Goal: Task Accomplishment & Management: Use online tool/utility

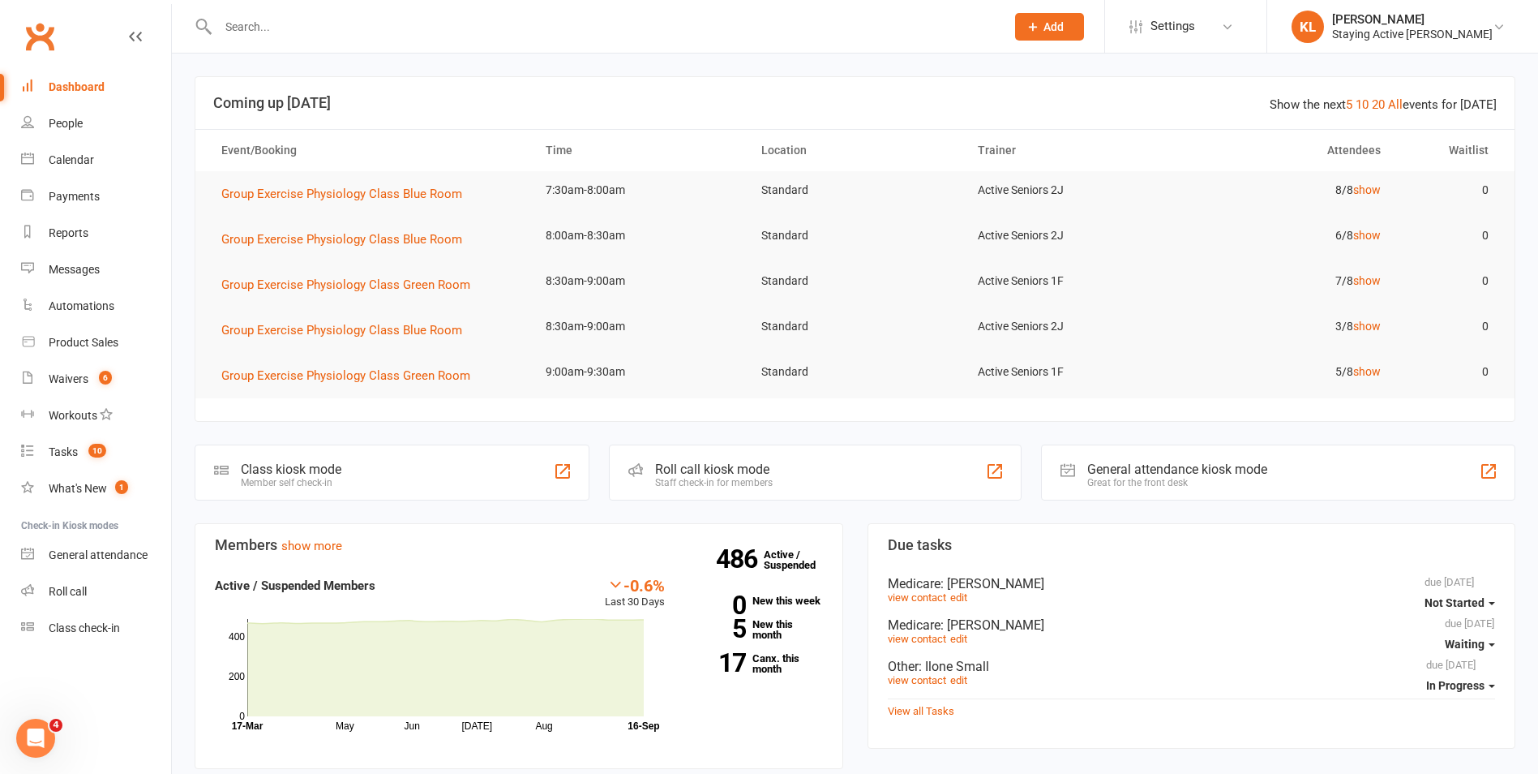
click at [704, 479] on div "Staff check-in for members" at bounding box center [714, 482] width 118 height 11
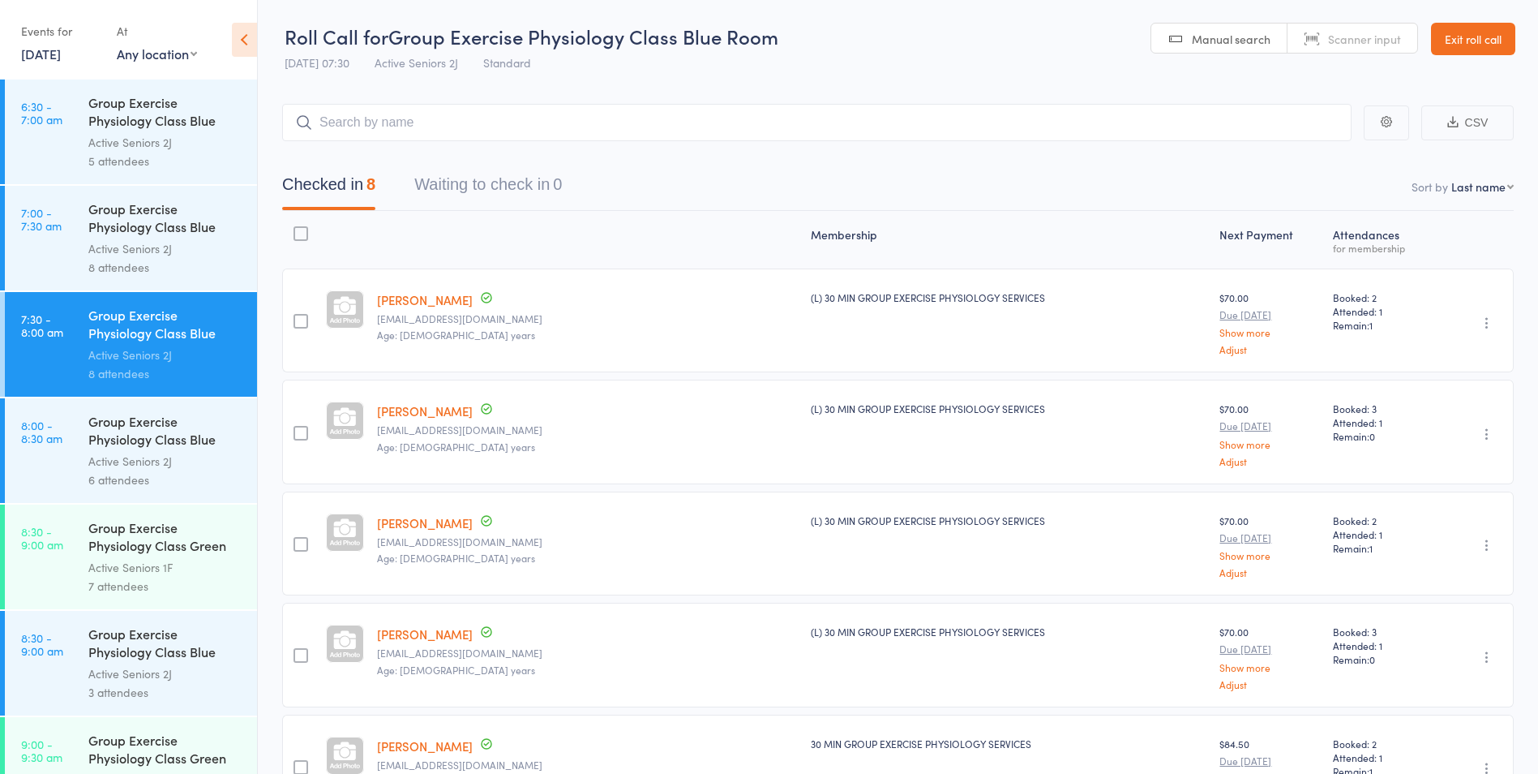
click at [109, 469] on div "Active Seniors 2J" at bounding box center [165, 461] width 155 height 19
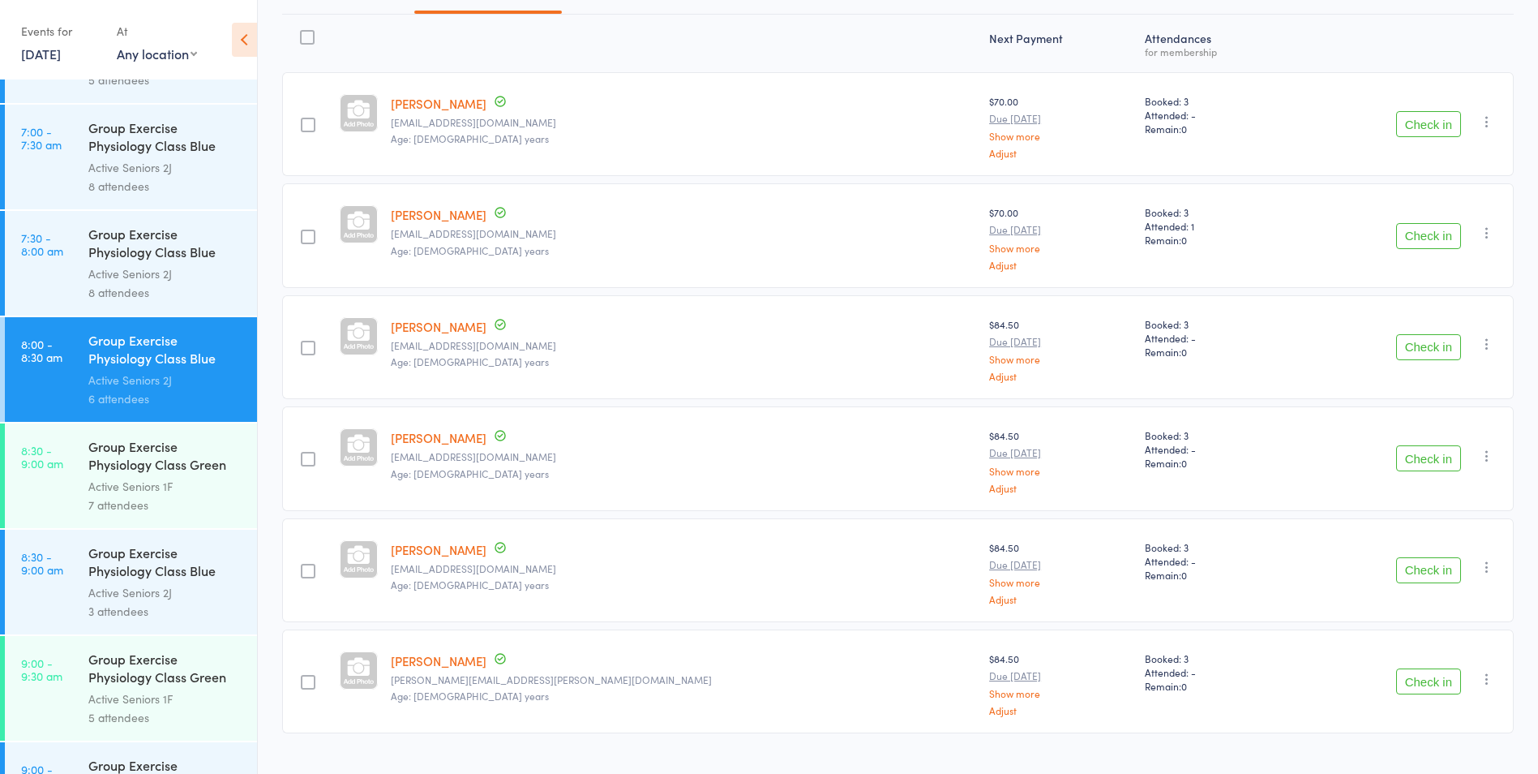
scroll to position [228, 0]
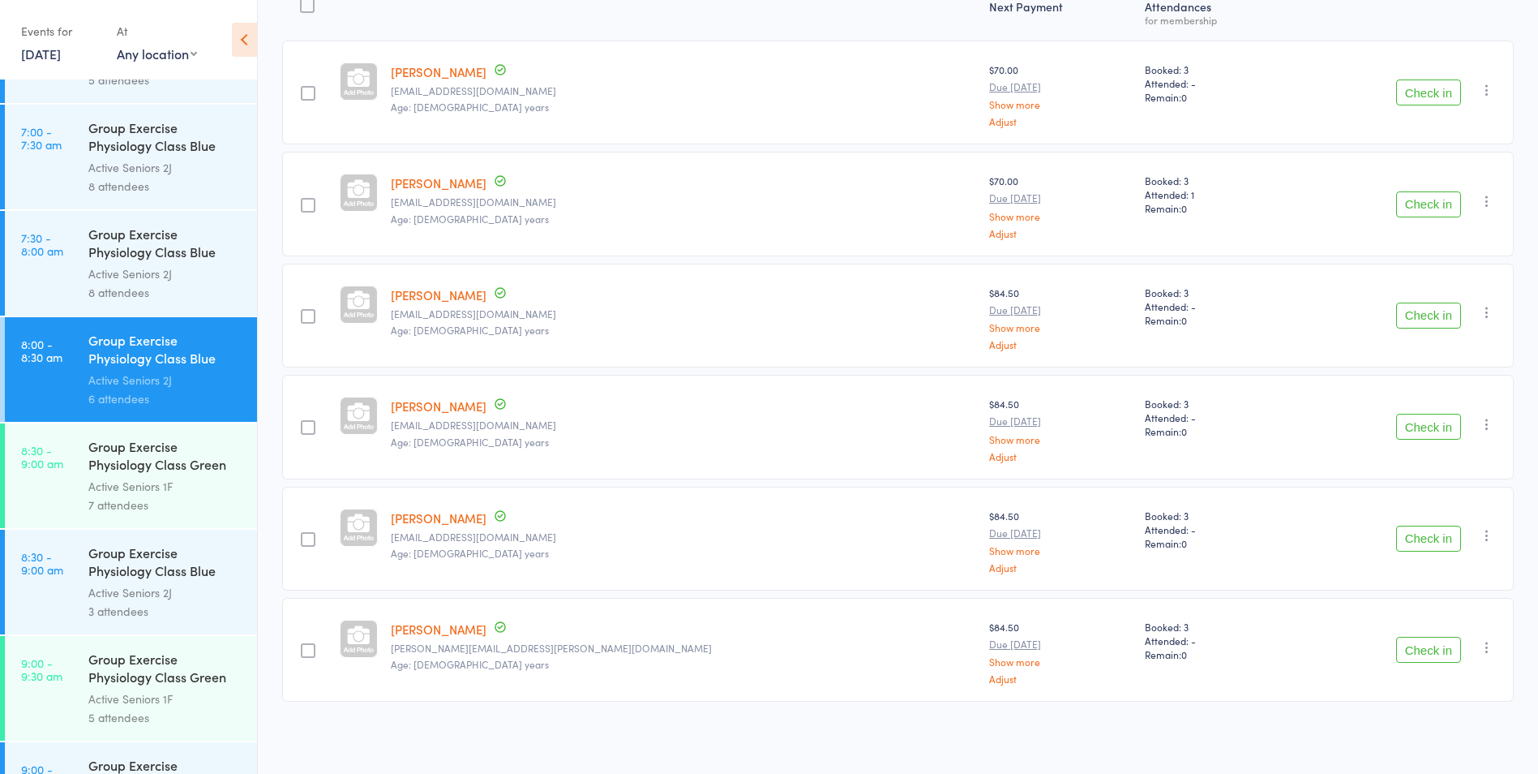
click at [161, 499] on div "7 attendees" at bounding box center [165, 504] width 155 height 19
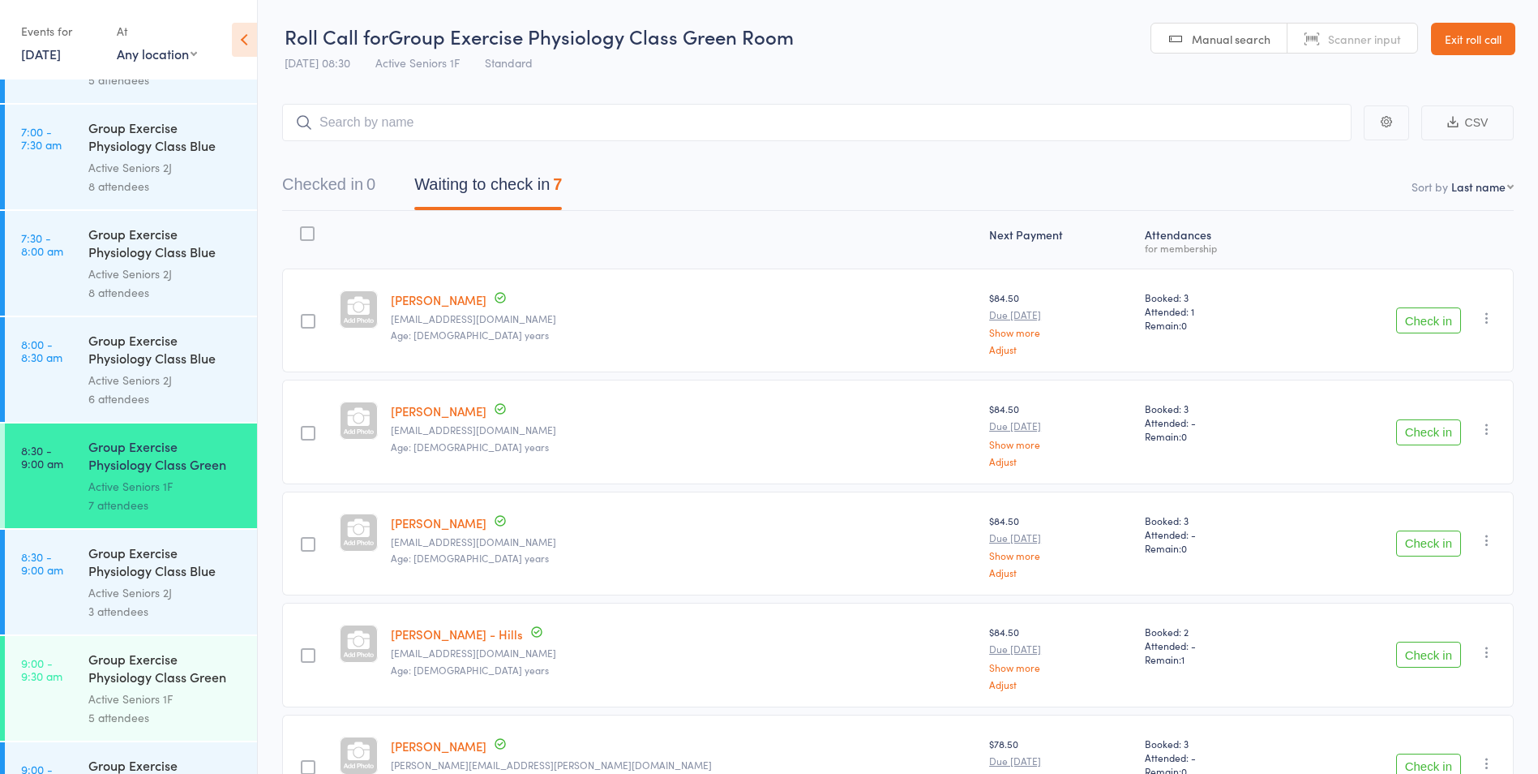
click at [152, 582] on div "Group Exercise Physiology Class Blue Room" at bounding box center [165, 563] width 155 height 40
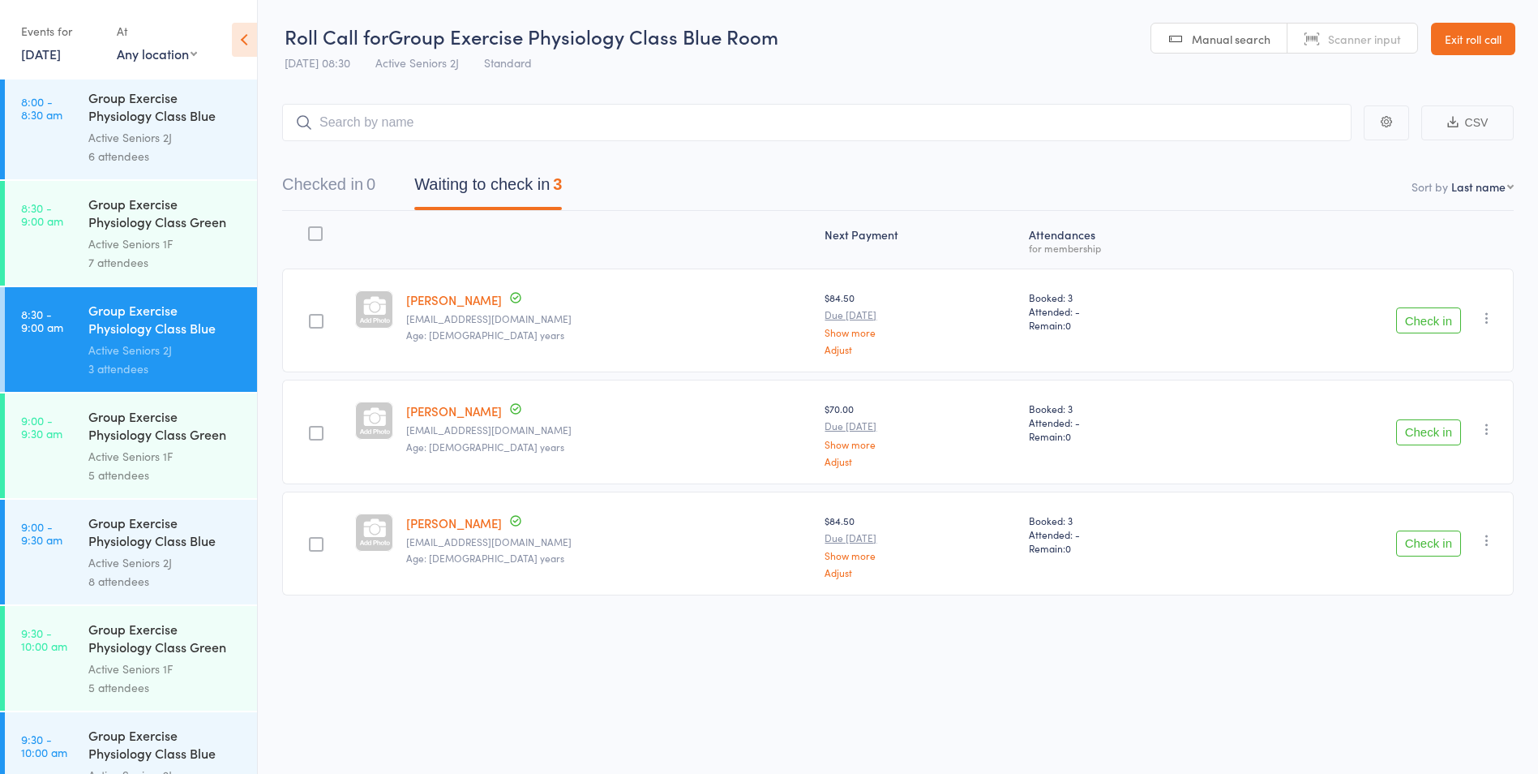
scroll to position [324, 0]
click at [101, 438] on div "Group Exercise Physiology Class Green Room" at bounding box center [165, 426] width 155 height 40
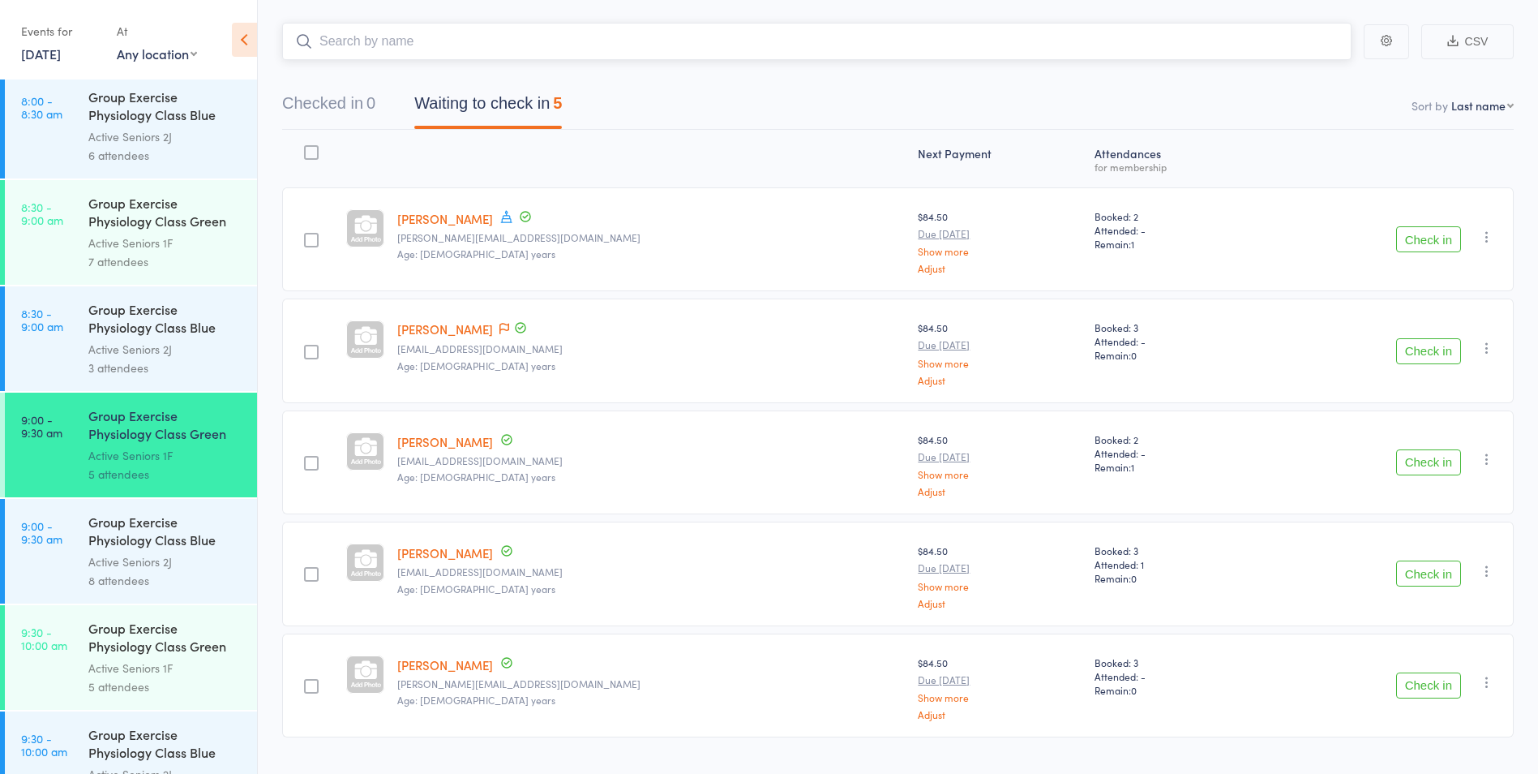
scroll to position [117, 0]
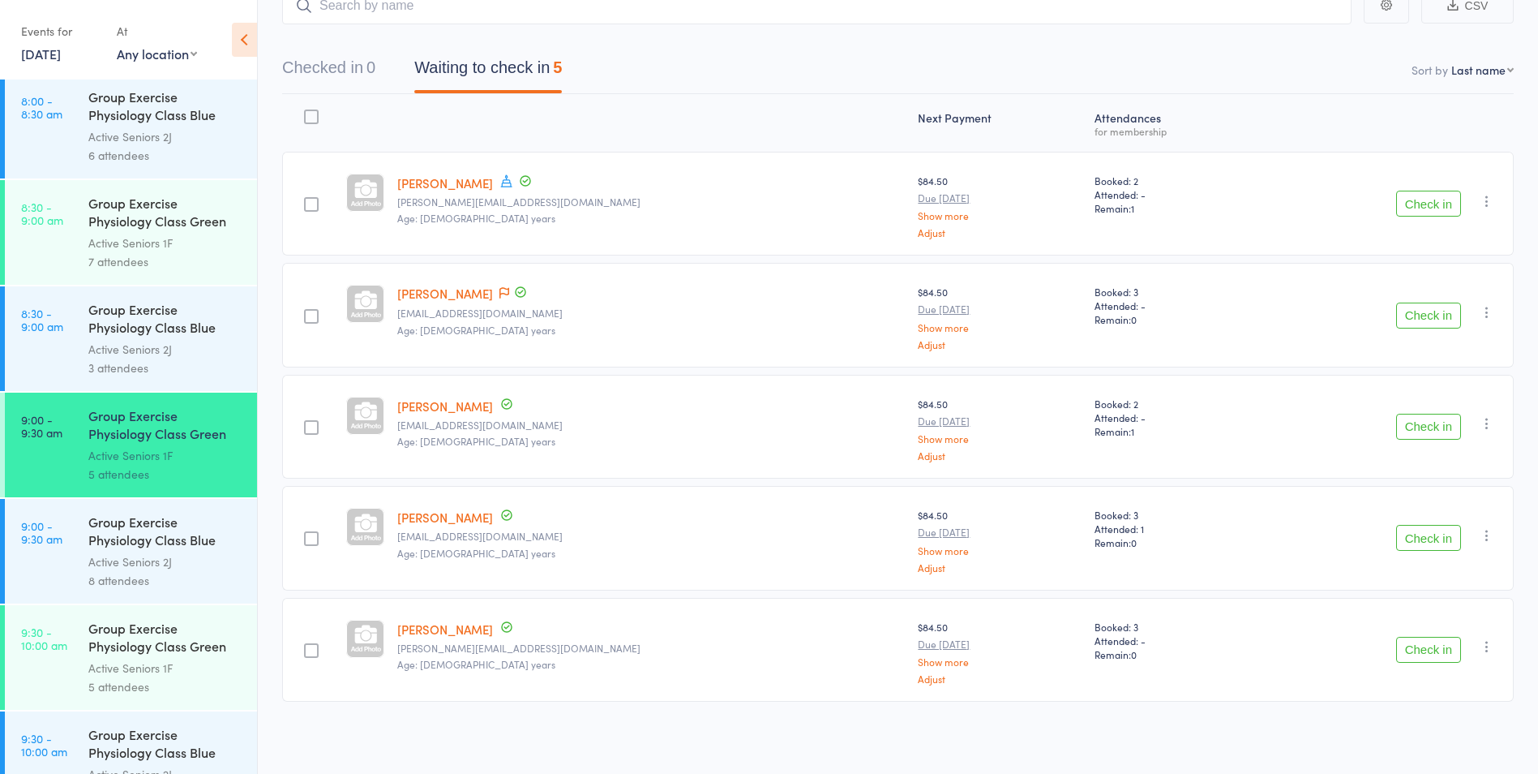
click at [175, 555] on div "Active Seniors 2J" at bounding box center [165, 561] width 155 height 19
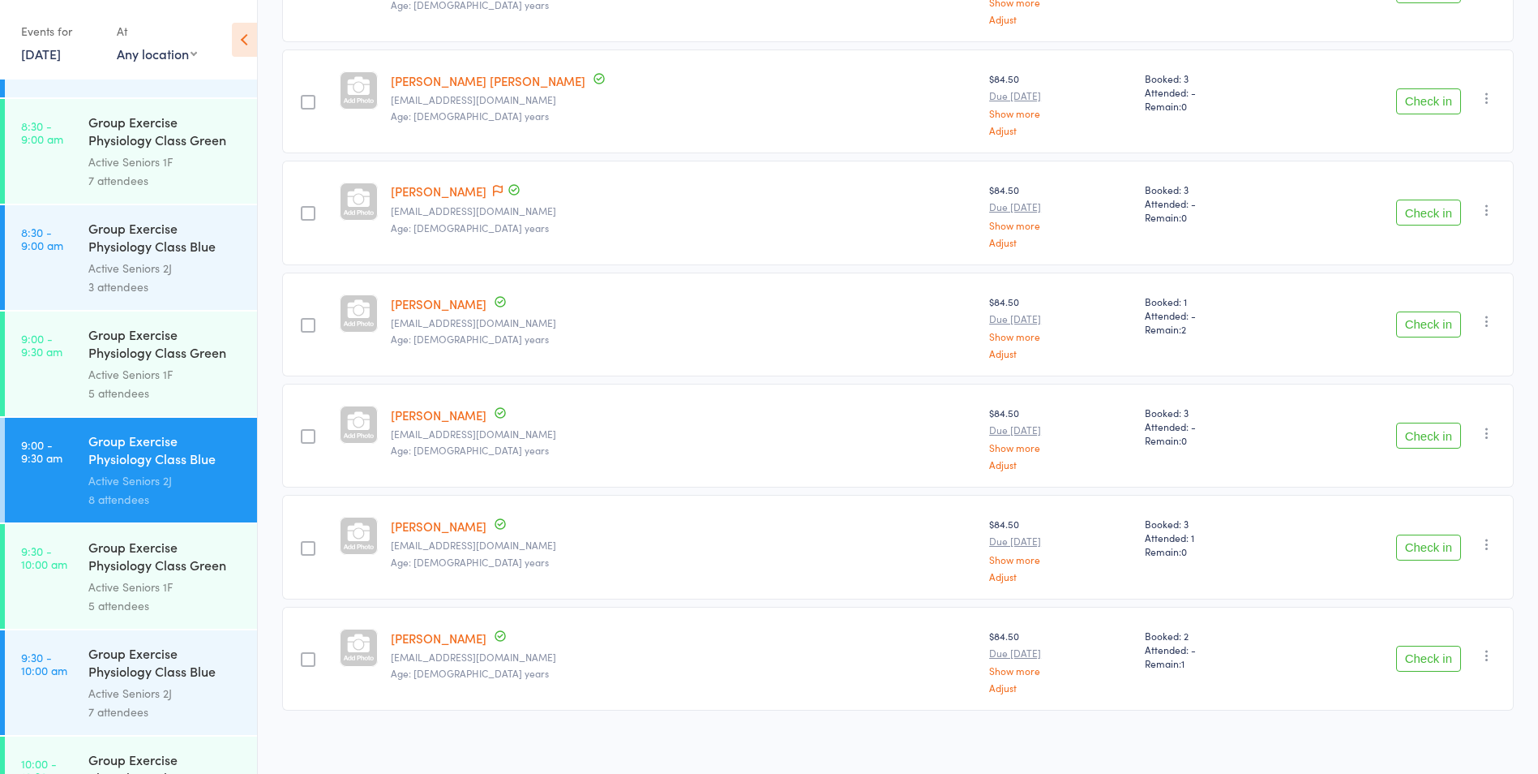
scroll to position [451, 0]
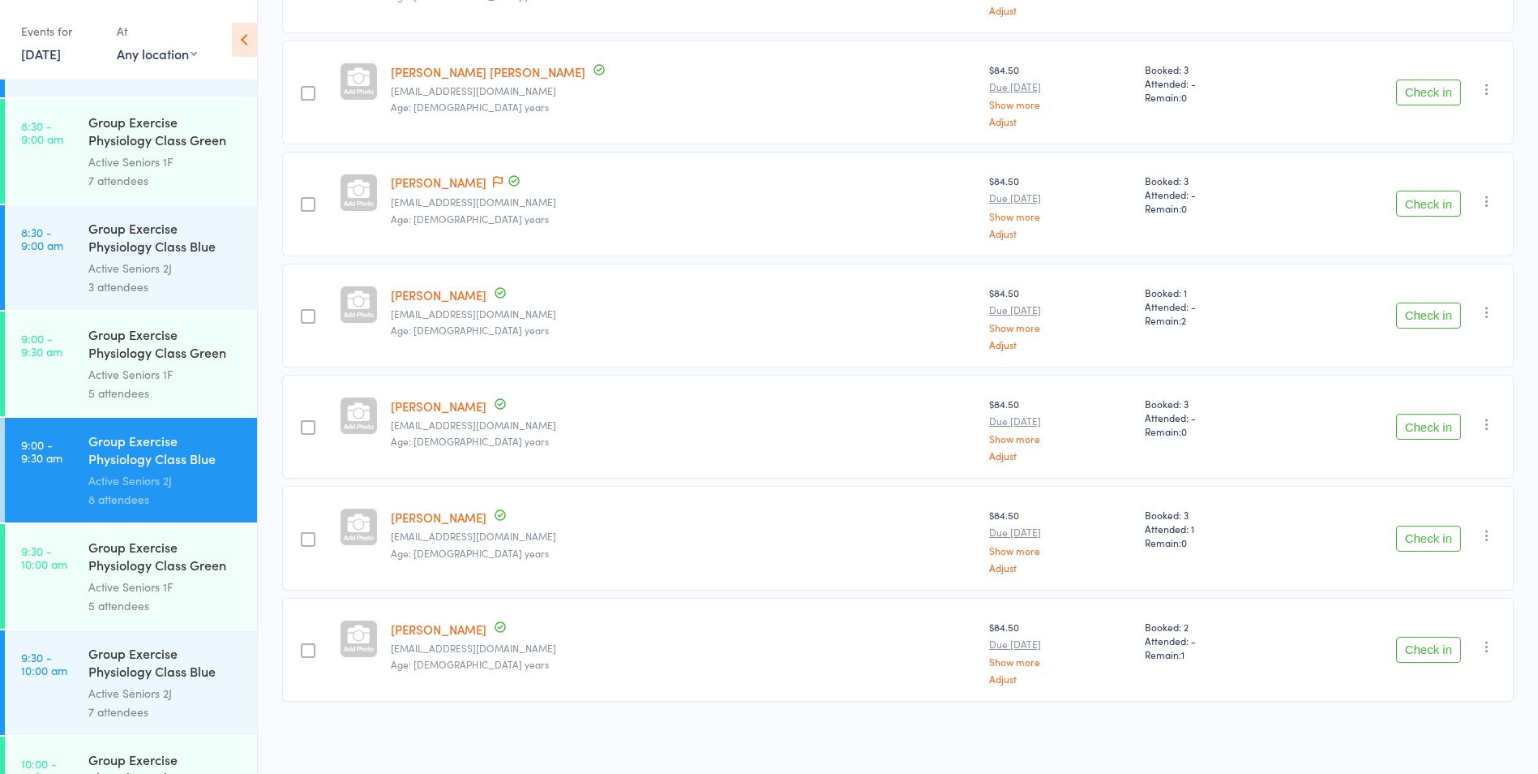
click at [117, 568] on div "Group Exercise Physiology Class Green Room" at bounding box center [165, 558] width 155 height 40
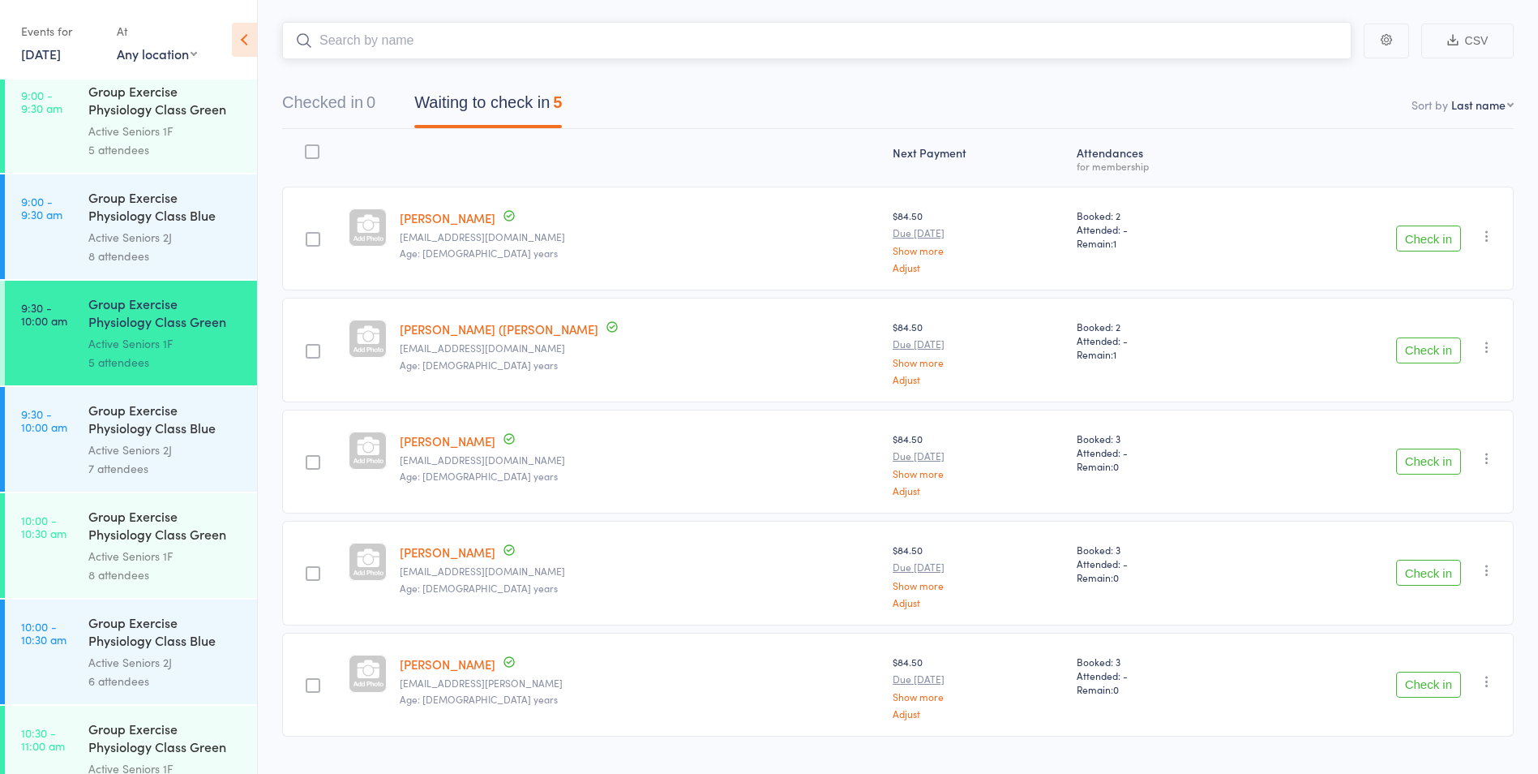
scroll to position [117, 0]
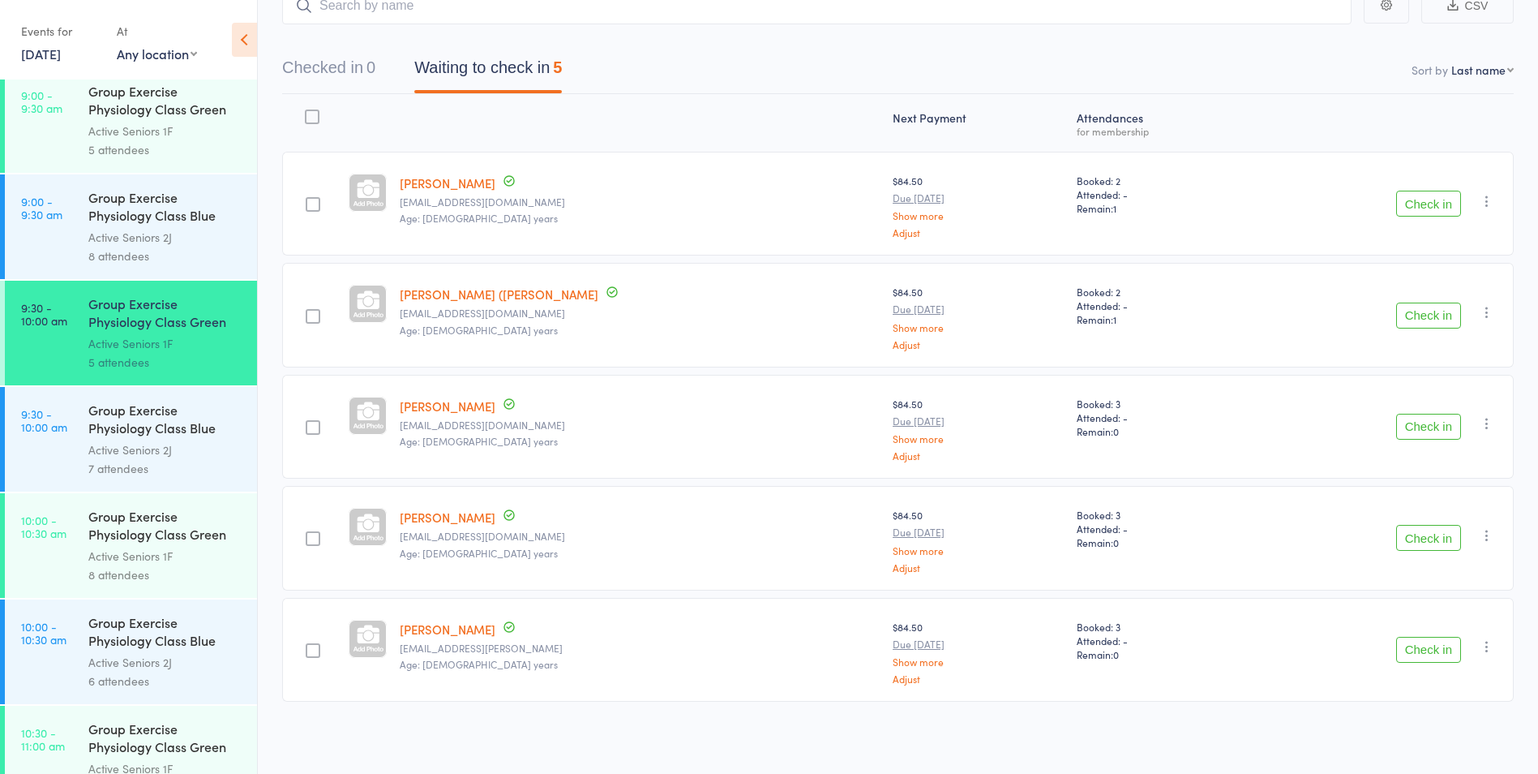
drag, startPoint x: 95, startPoint y: 447, endPoint x: 86, endPoint y: 449, distance: 9.2
click at [94, 448] on div "Active Seniors 2J" at bounding box center [165, 449] width 155 height 19
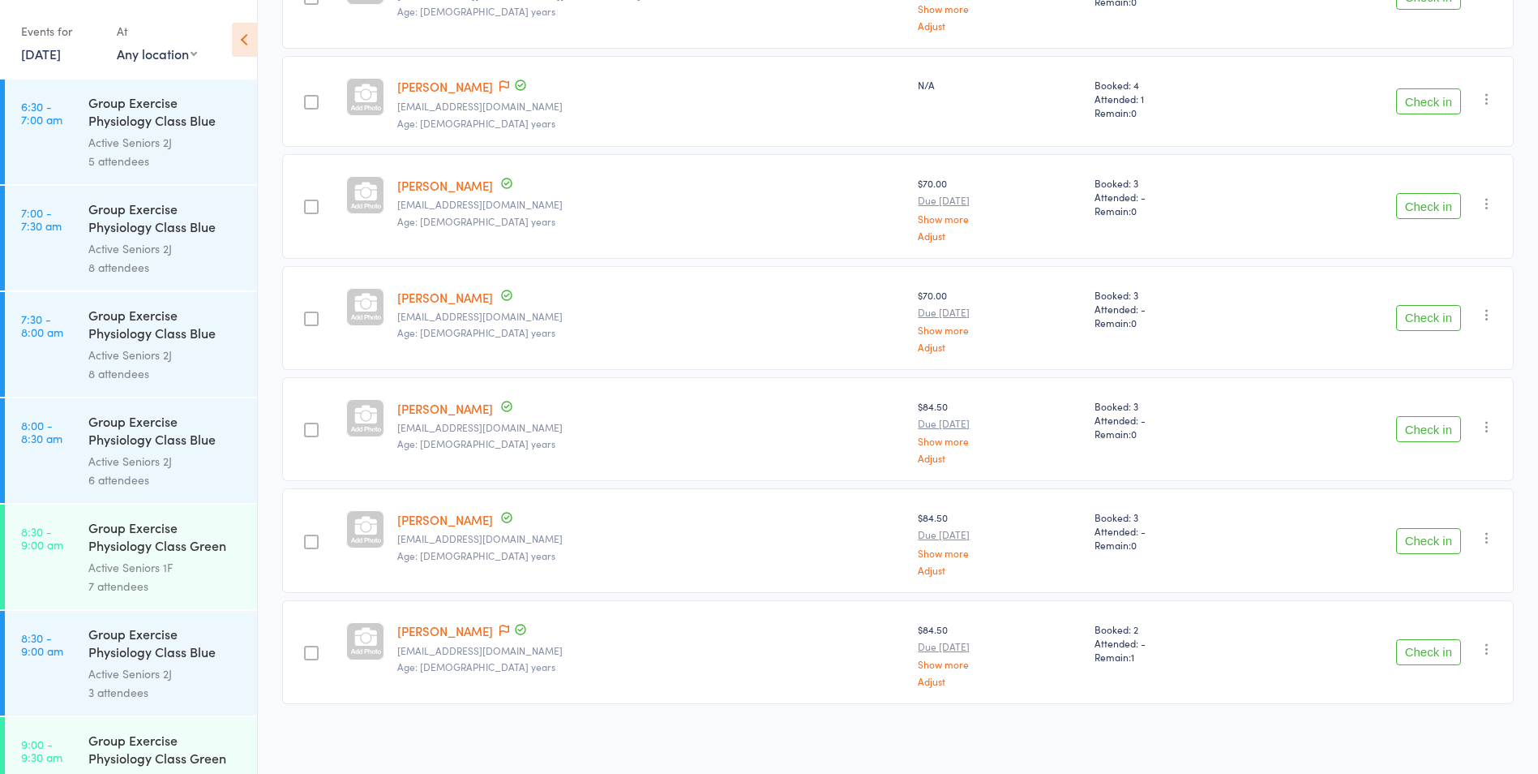
scroll to position [326, 0]
click at [495, 624] on div "Contact has been flagged" at bounding box center [511, 629] width 32 height 18
click at [500, 624] on icon at bounding box center [505, 627] width 10 height 11
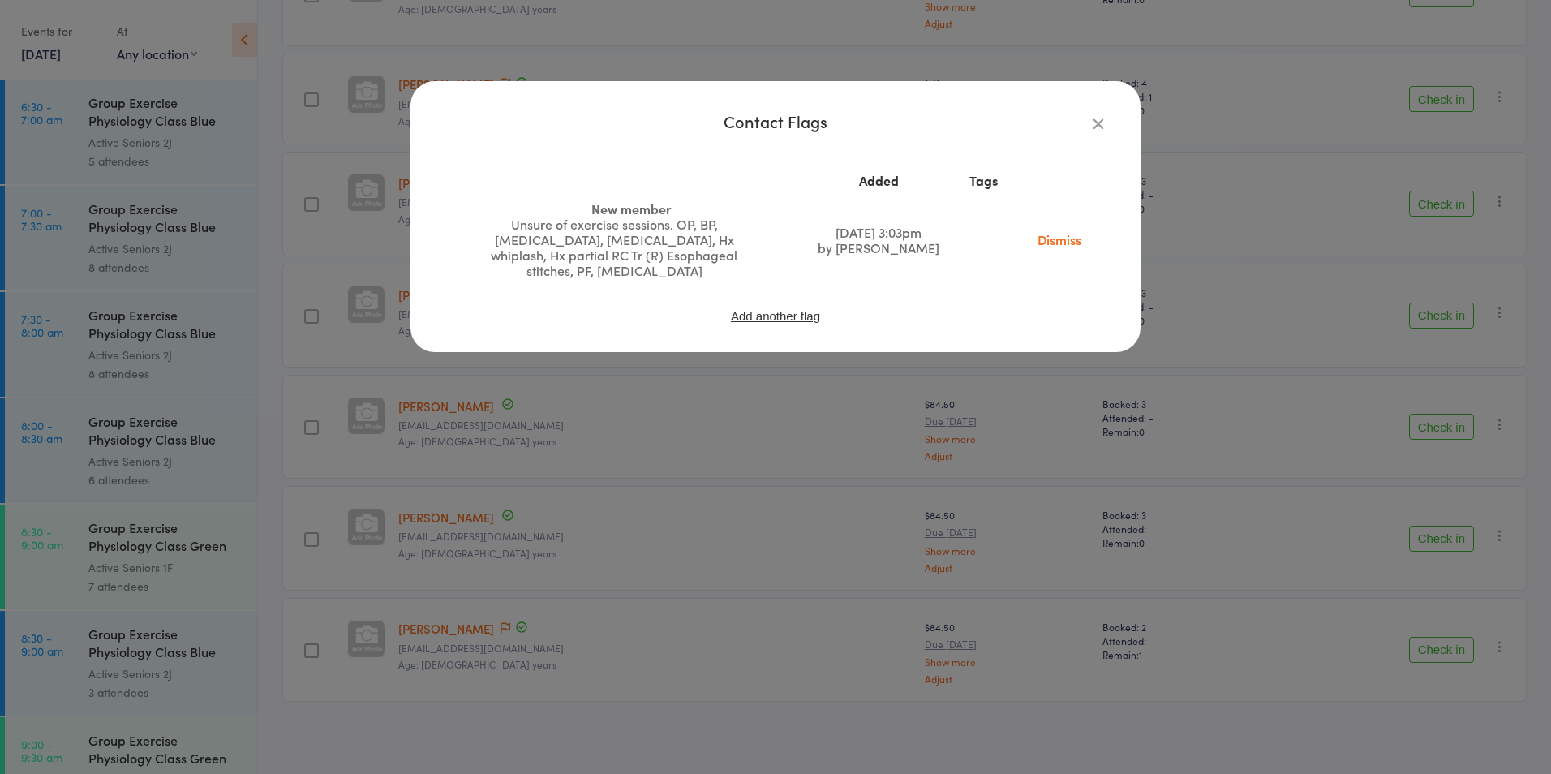
click at [1043, 248] on td "Dismiss" at bounding box center [1058, 240] width 97 height 90
drag, startPoint x: 1043, startPoint y: 235, endPoint x: 860, endPoint y: 72, distance: 244.7
click at [1044, 235] on link "Dismiss" at bounding box center [1059, 239] width 68 height 18
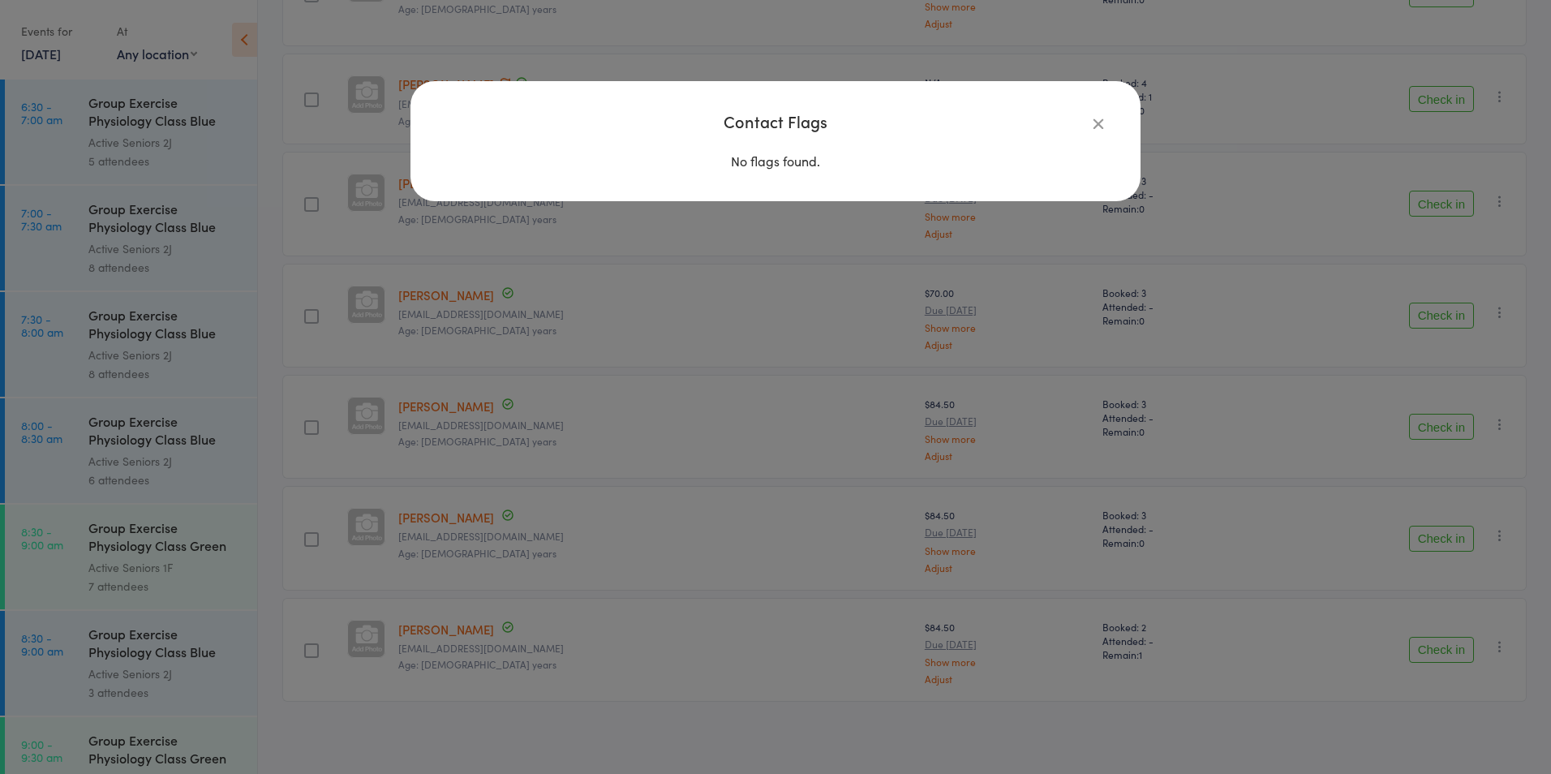
click at [593, 539] on div "Contact Flags No flags found." at bounding box center [775, 387] width 1551 height 774
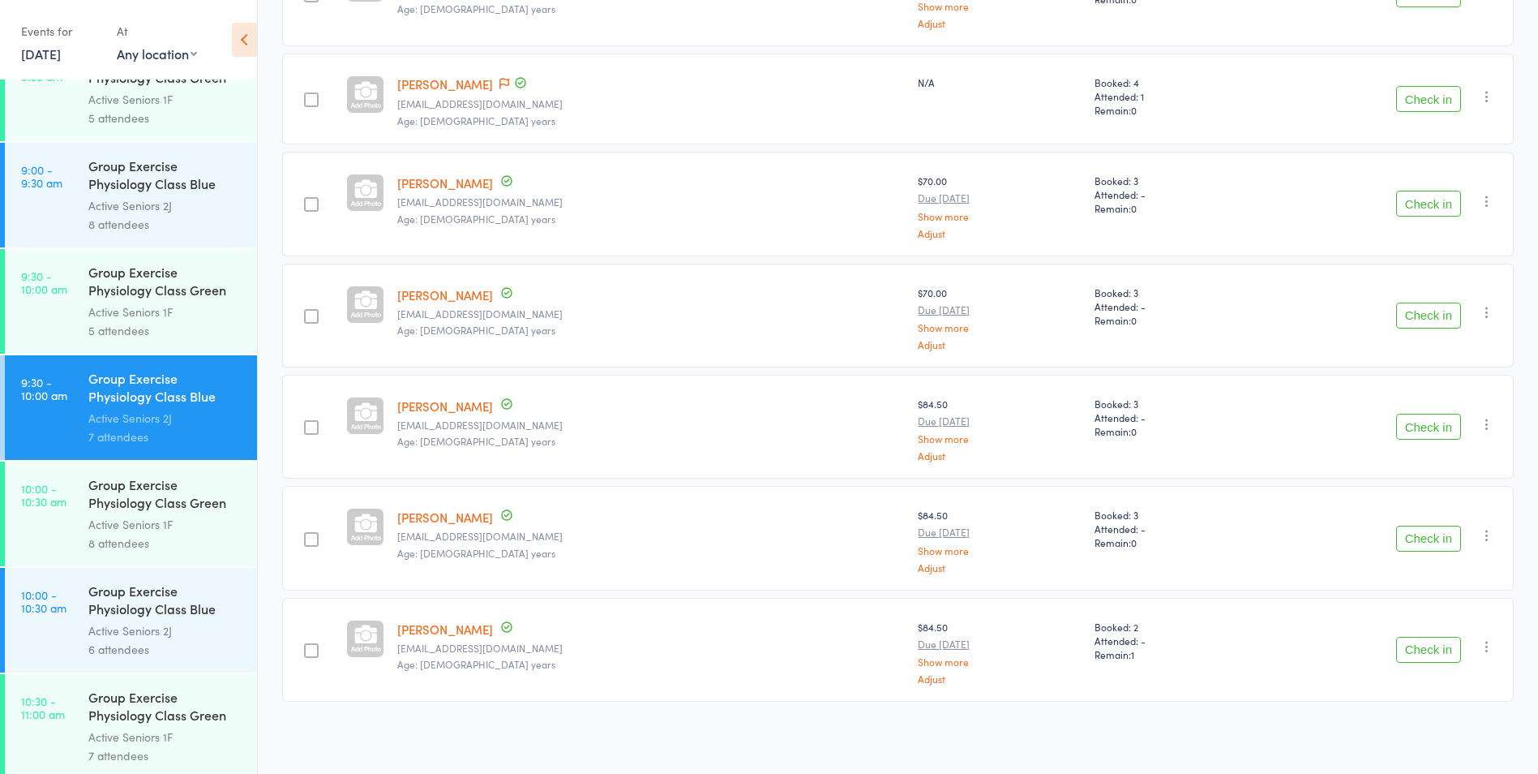
scroll to position [811, 0]
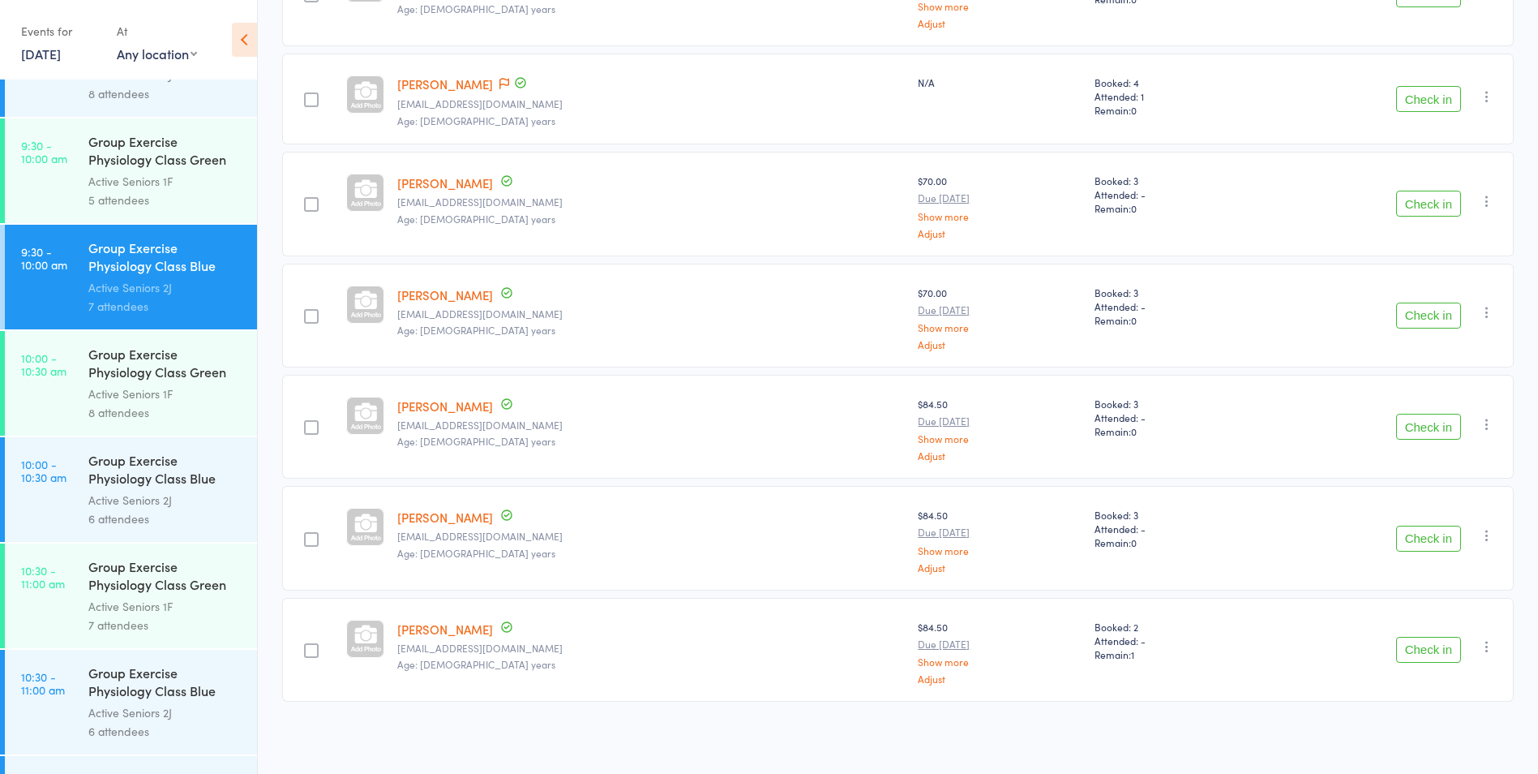
click at [75, 378] on link "10:00 - 10:30 am Group Exercise Physiology Class Green Room Active Seniors 1F 8…" at bounding box center [131, 383] width 252 height 105
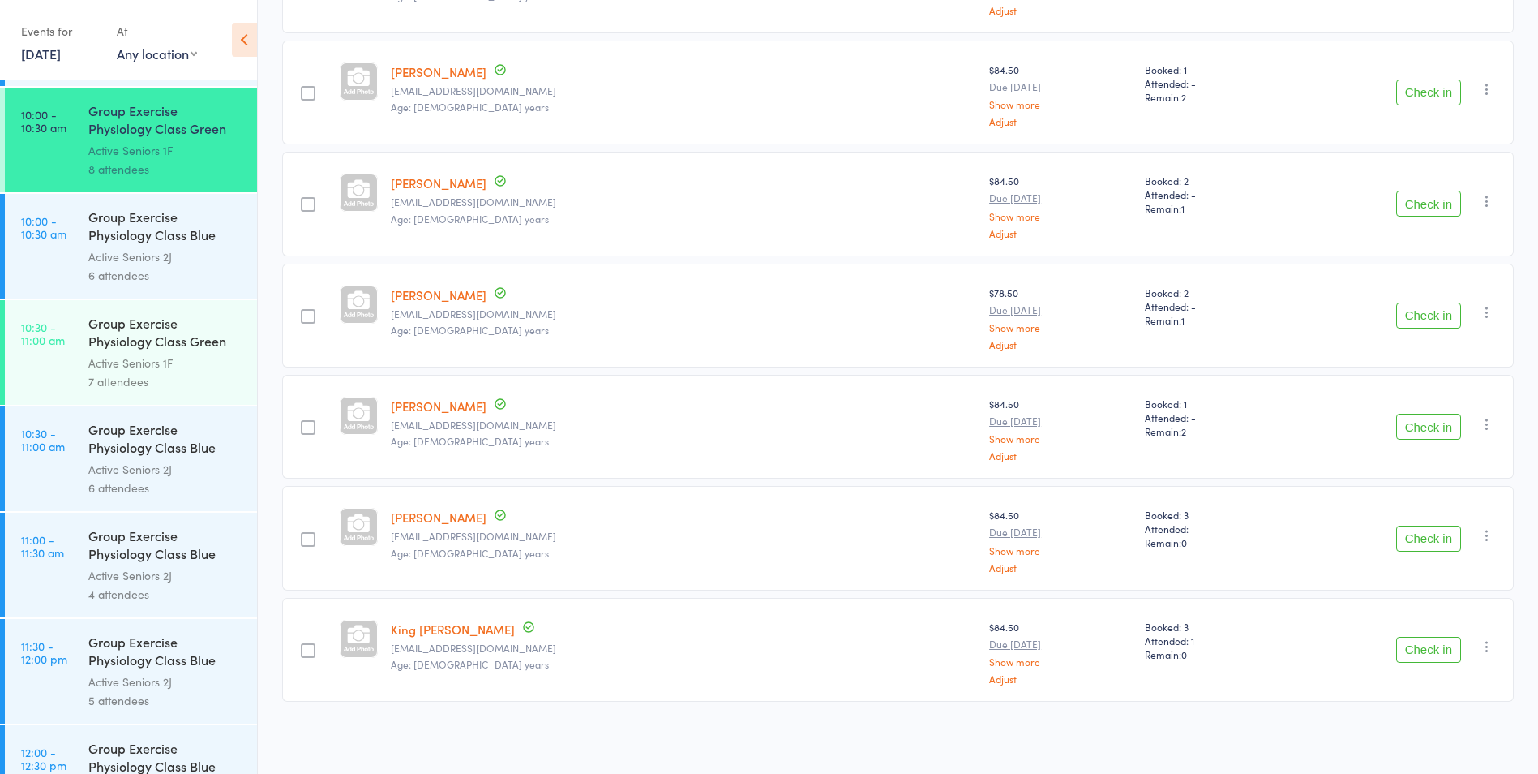
scroll to position [370, 0]
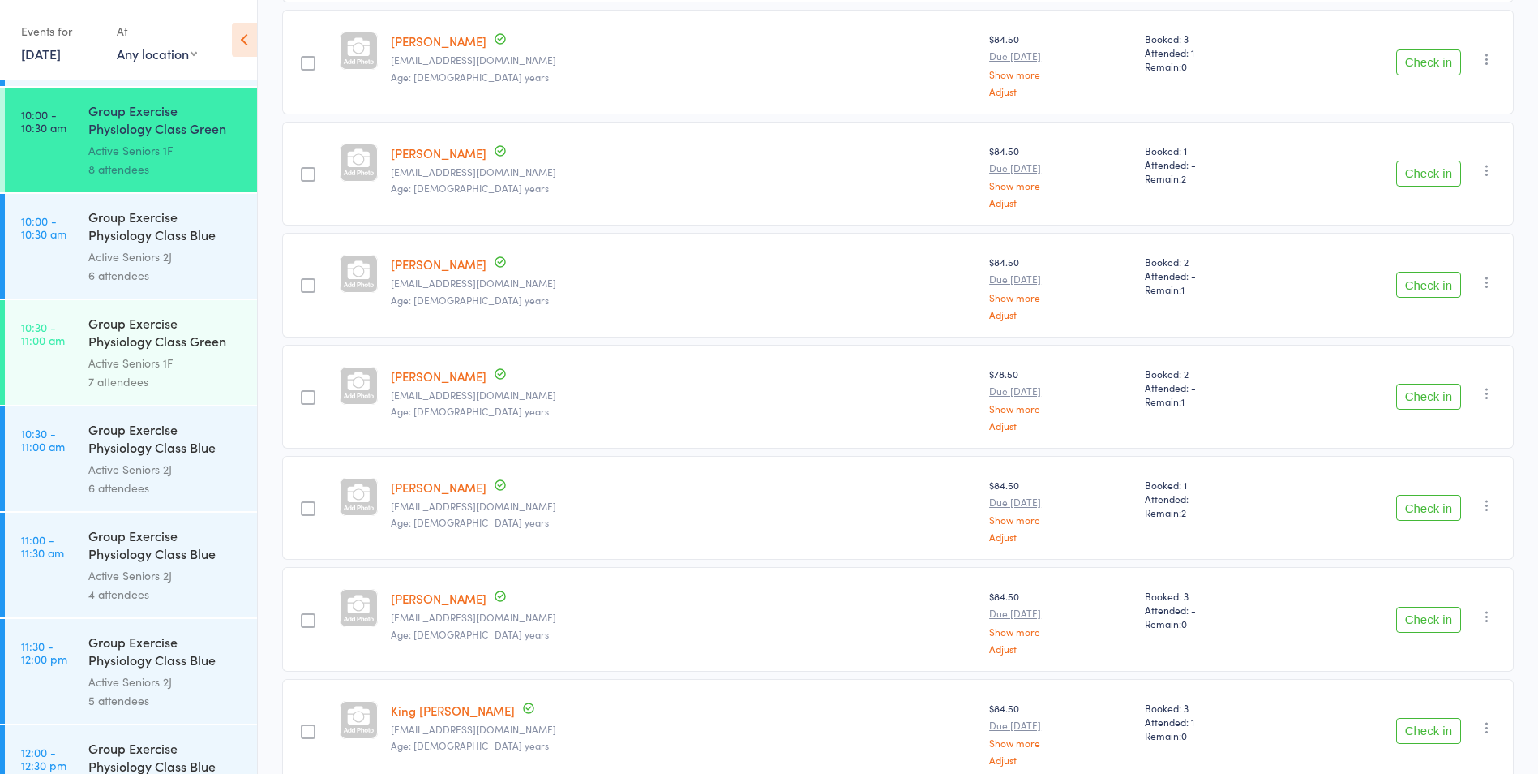
click at [142, 229] on div "Group Exercise Physiology Class Blue Room" at bounding box center [165, 228] width 155 height 40
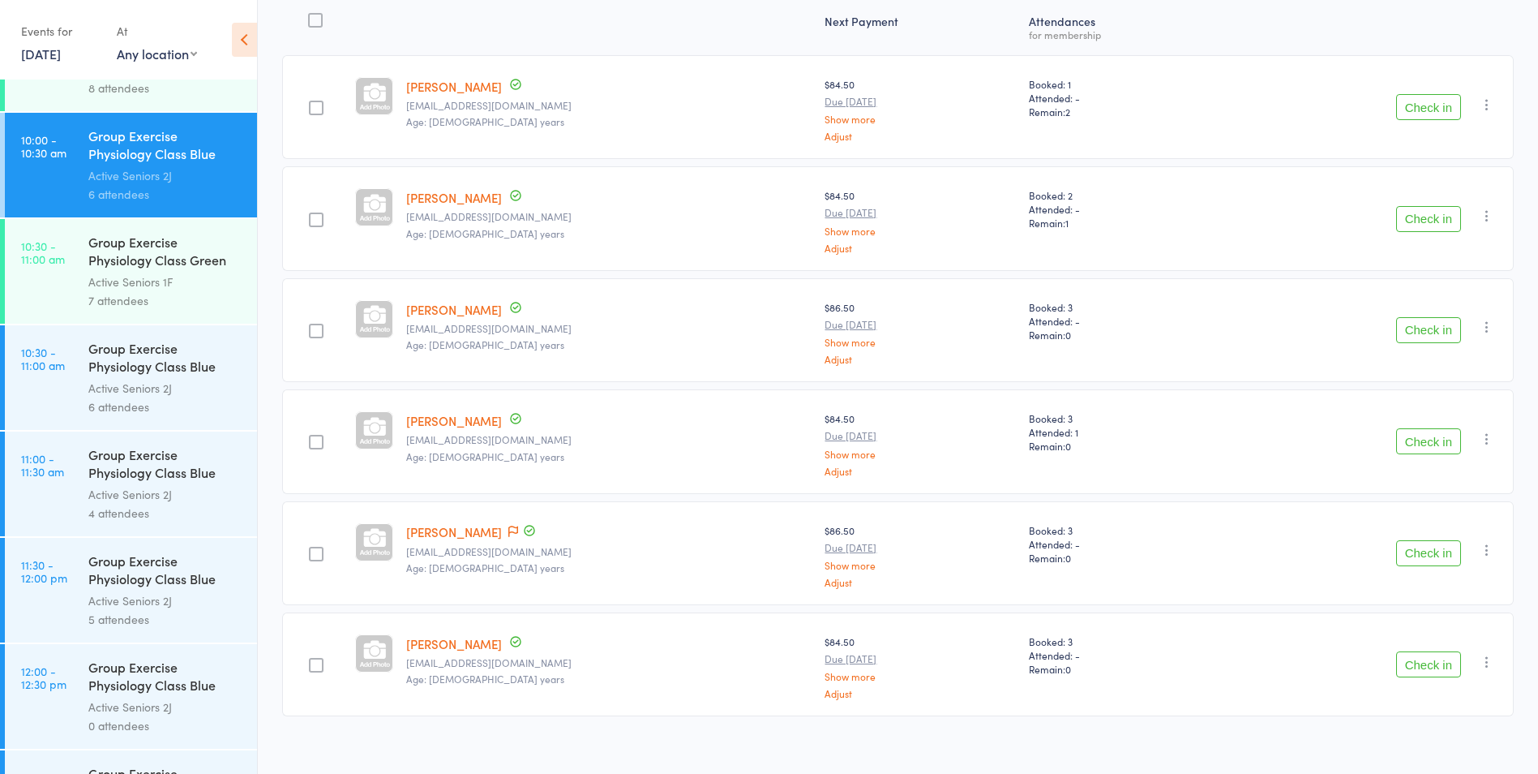
scroll to position [228, 0]
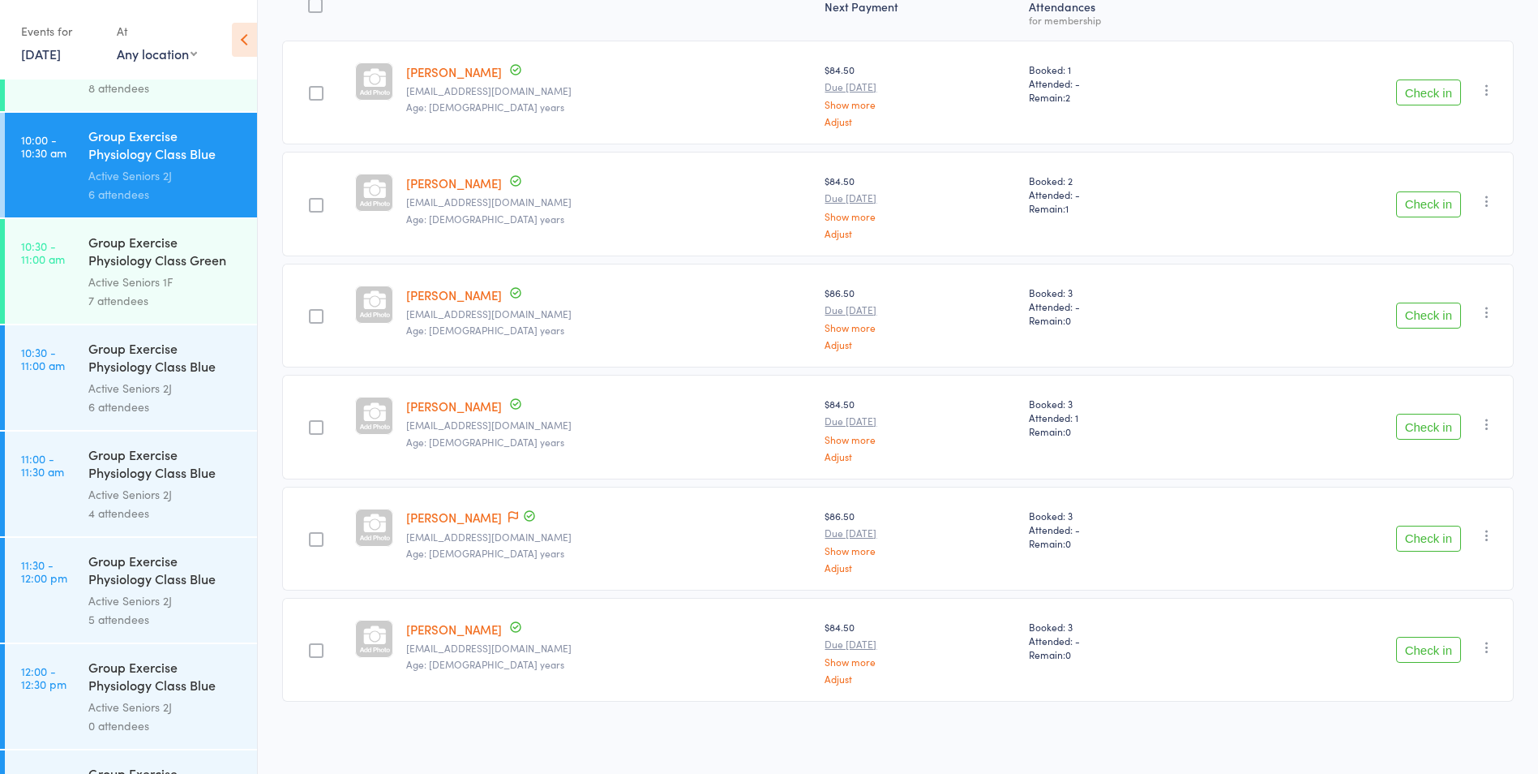
click at [155, 264] on div "Group Exercise Physiology Class Green Room" at bounding box center [165, 253] width 155 height 40
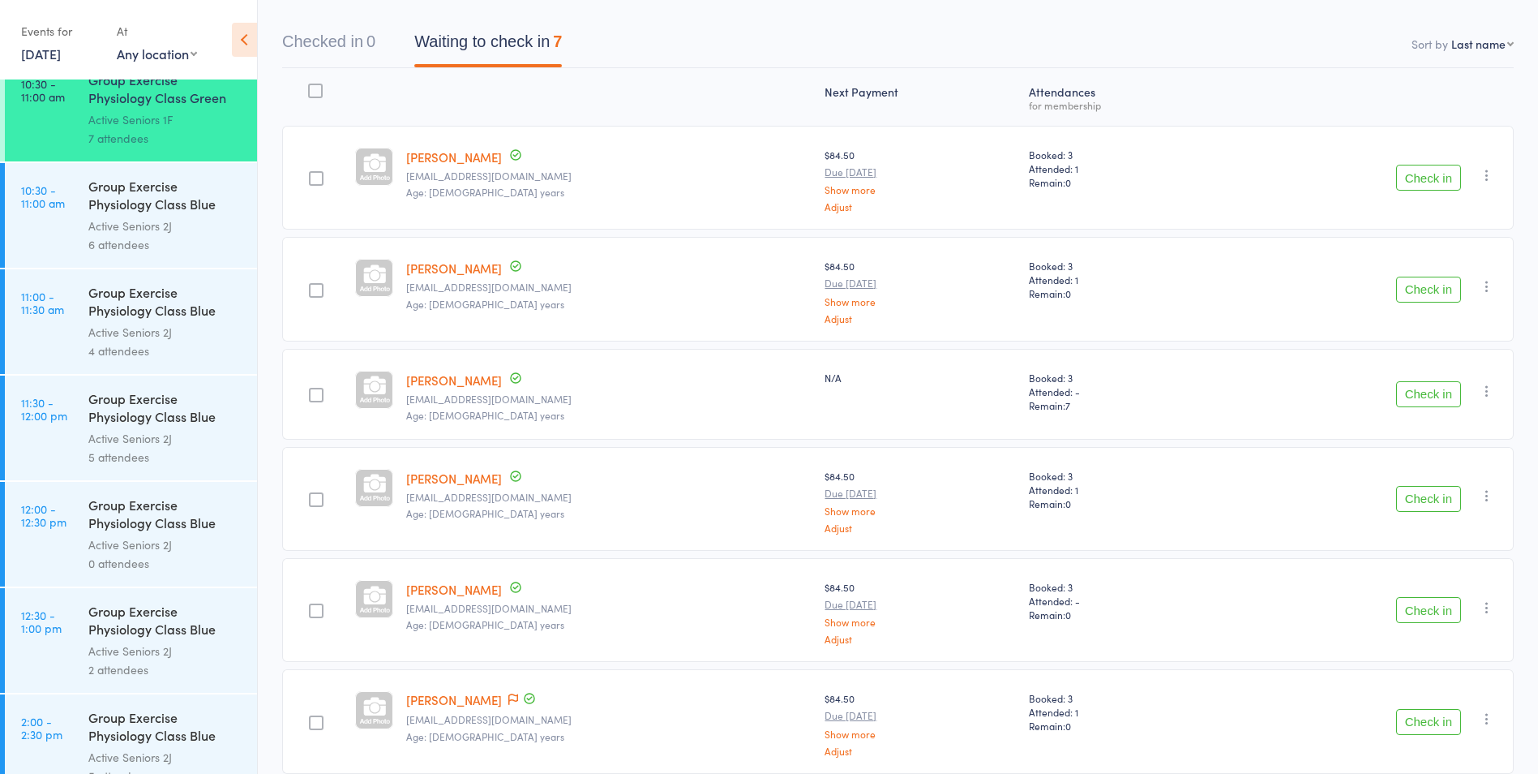
scroll to position [41, 0]
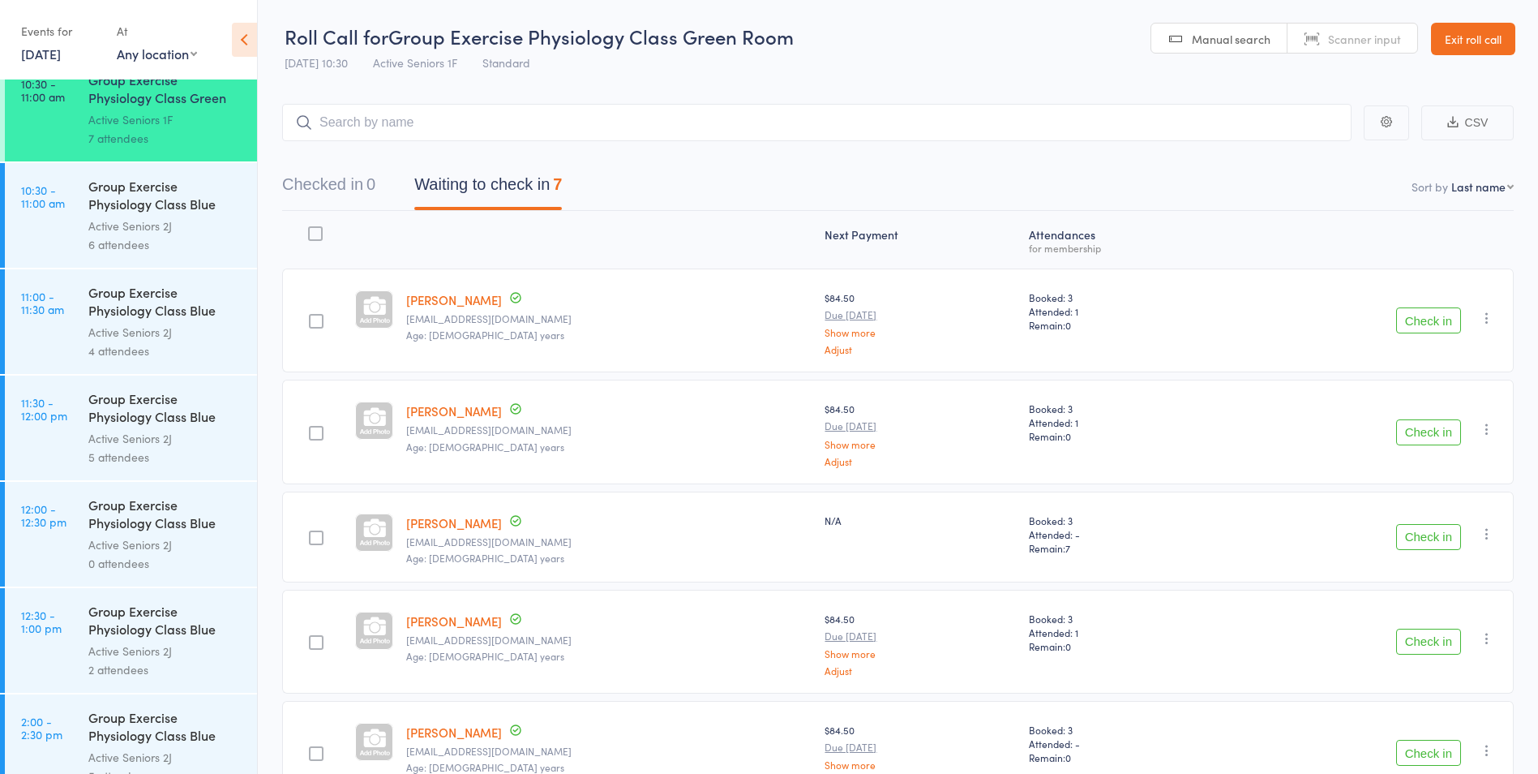
click at [177, 206] on div "Group Exercise Physiology Class Blue Room" at bounding box center [165, 197] width 155 height 40
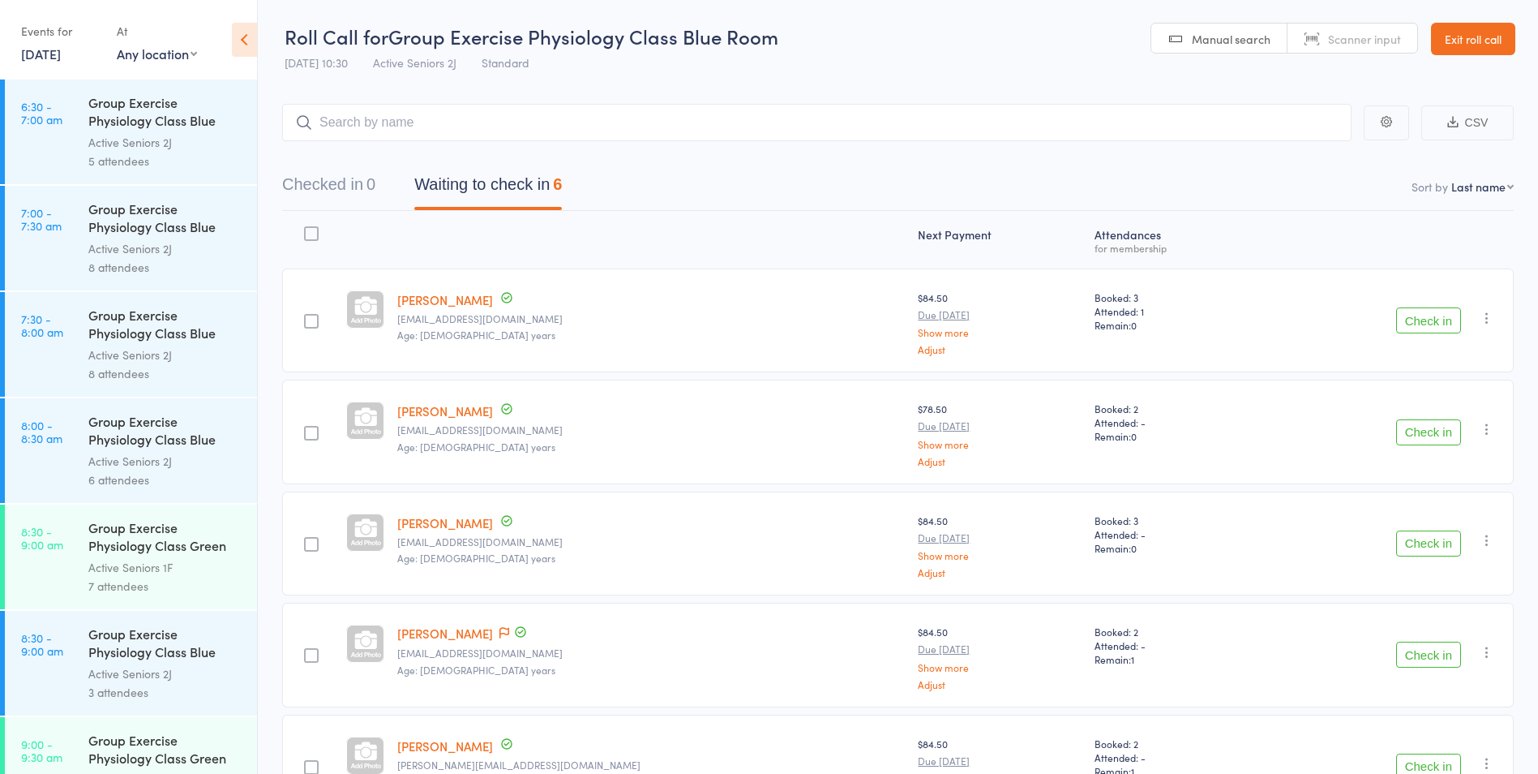
click at [1497, 43] on link "Exit roll call" at bounding box center [1473, 39] width 84 height 32
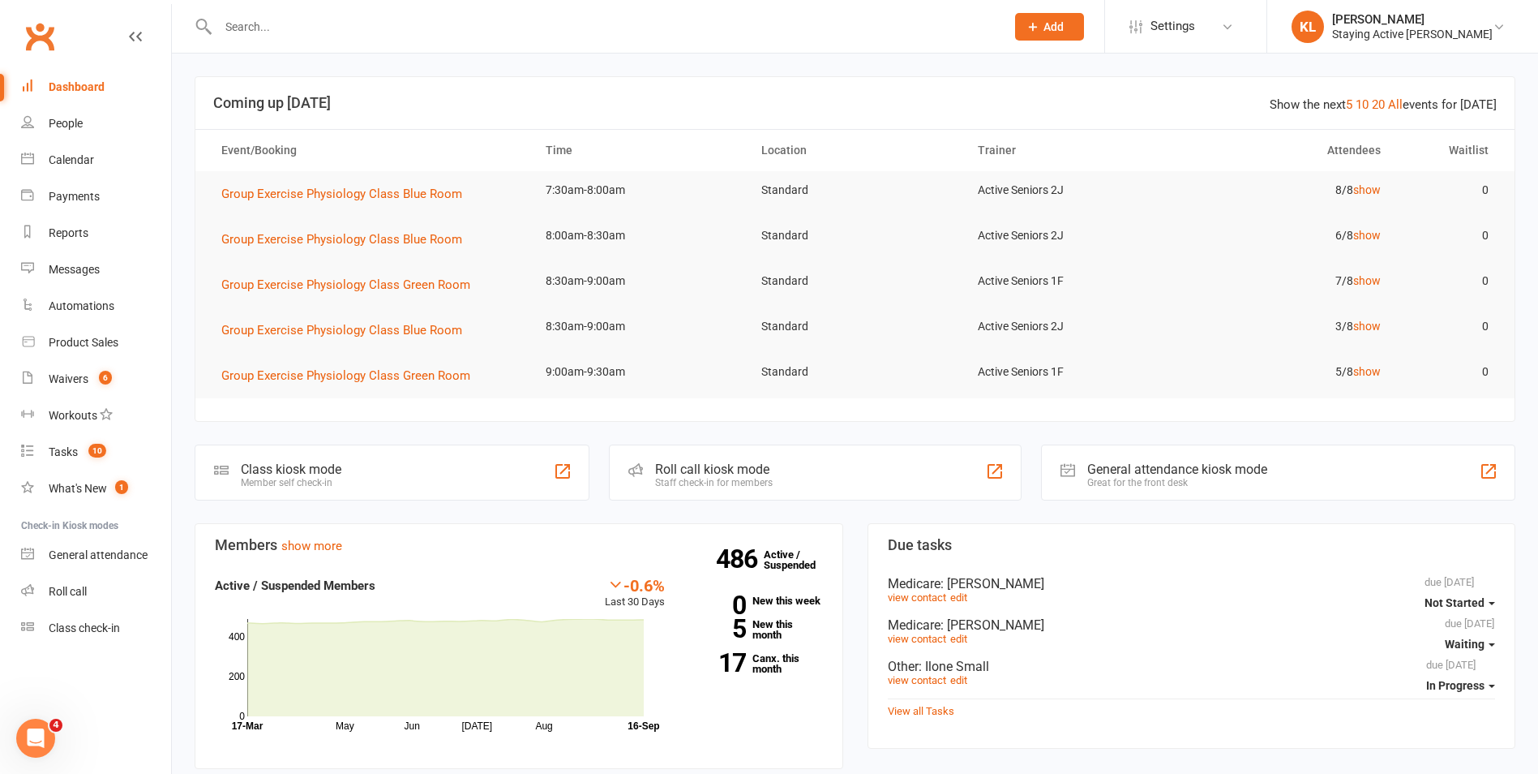
click at [748, 483] on div "Staff check-in for members" at bounding box center [714, 482] width 118 height 11
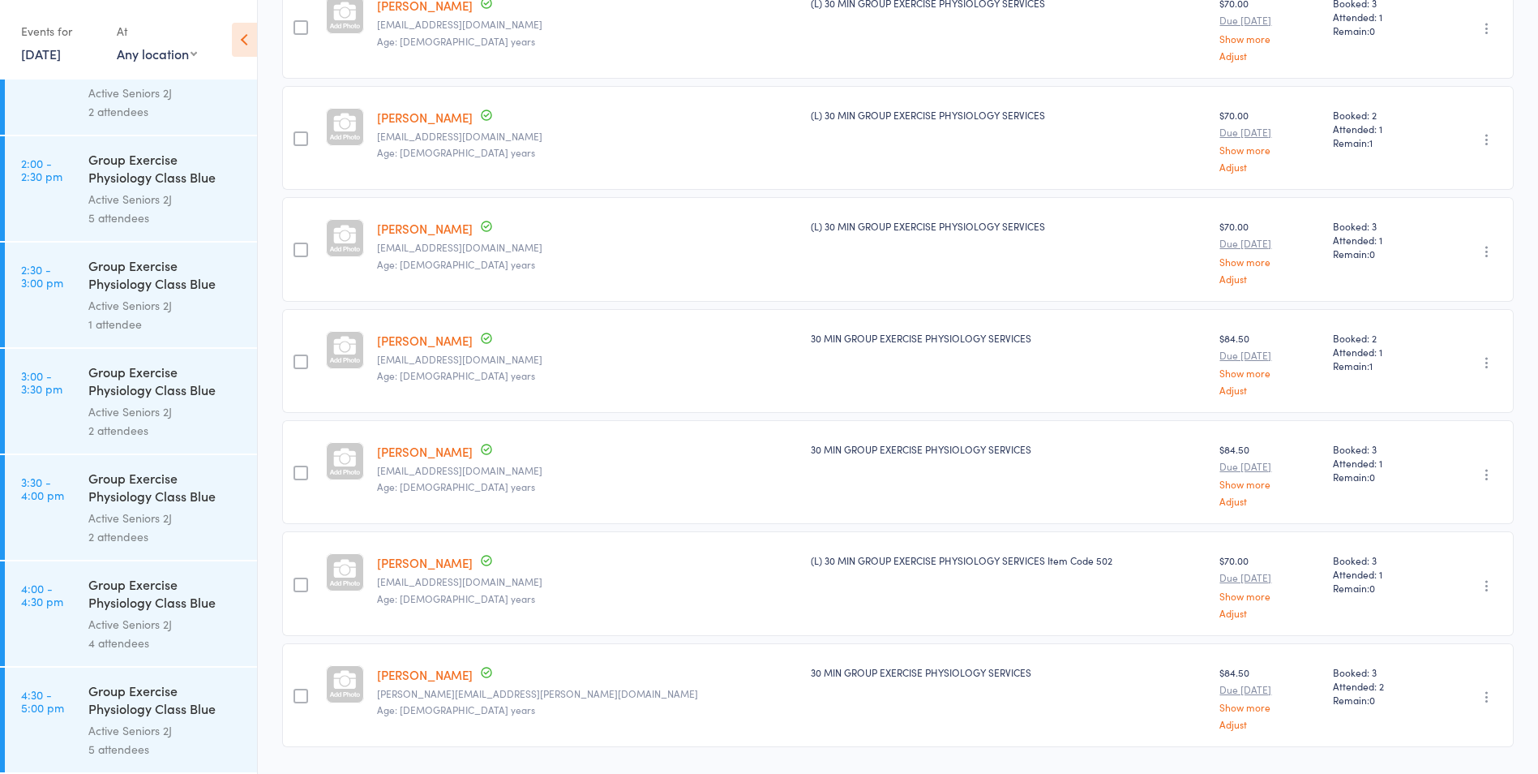
scroll to position [451, 0]
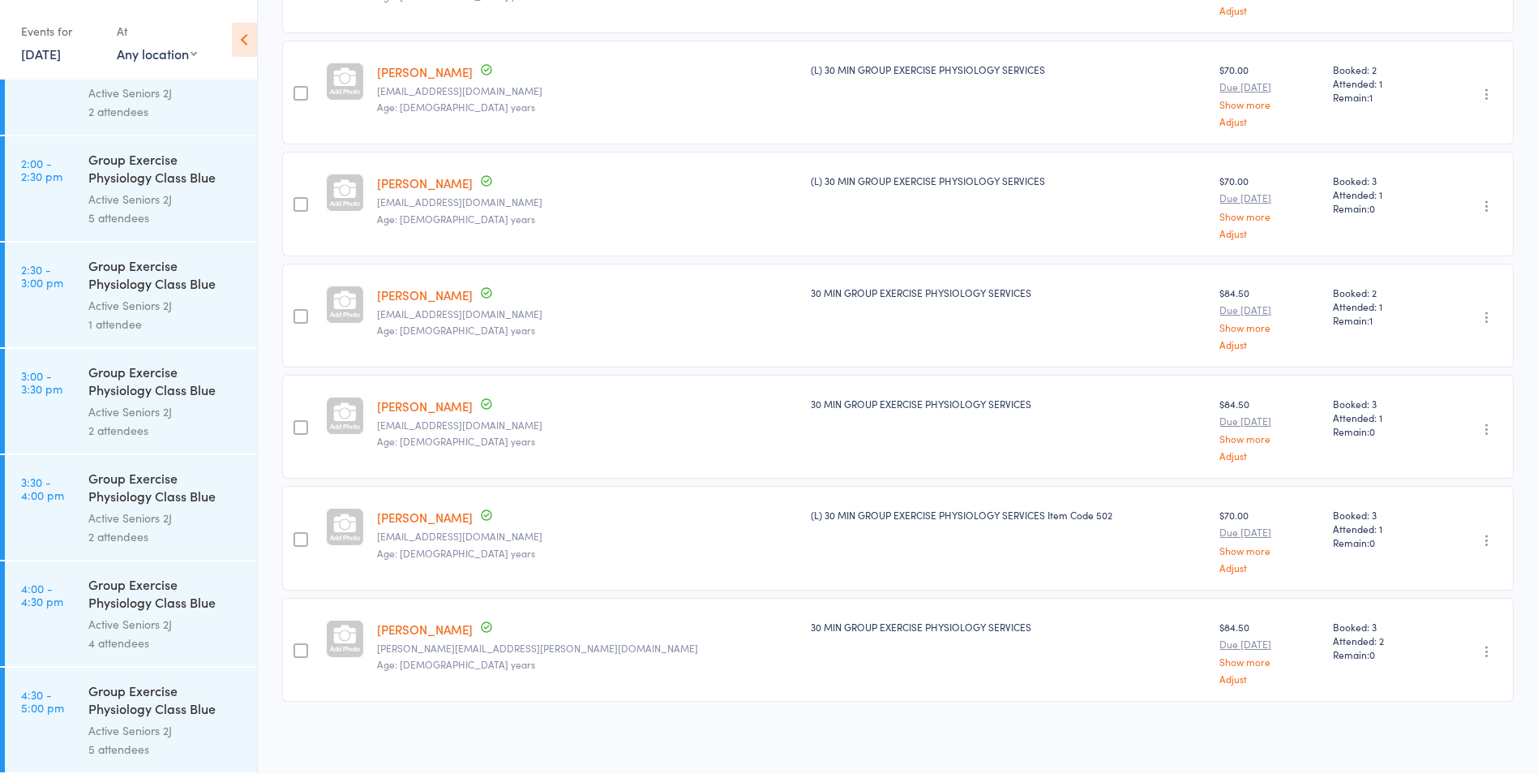
click at [145, 718] on div "Group Exercise Physiology Class Blue Room" at bounding box center [165, 701] width 155 height 40
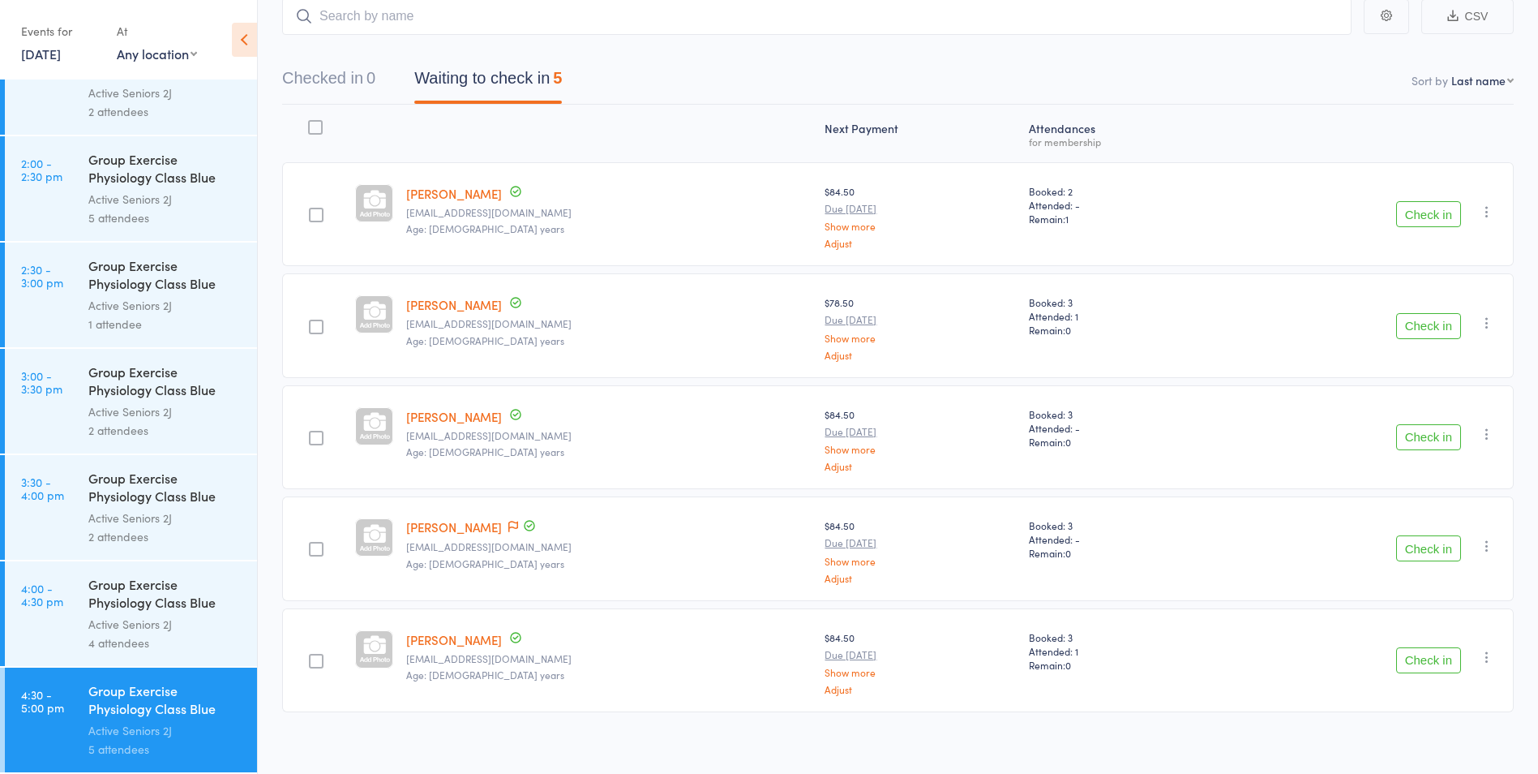
scroll to position [117, 0]
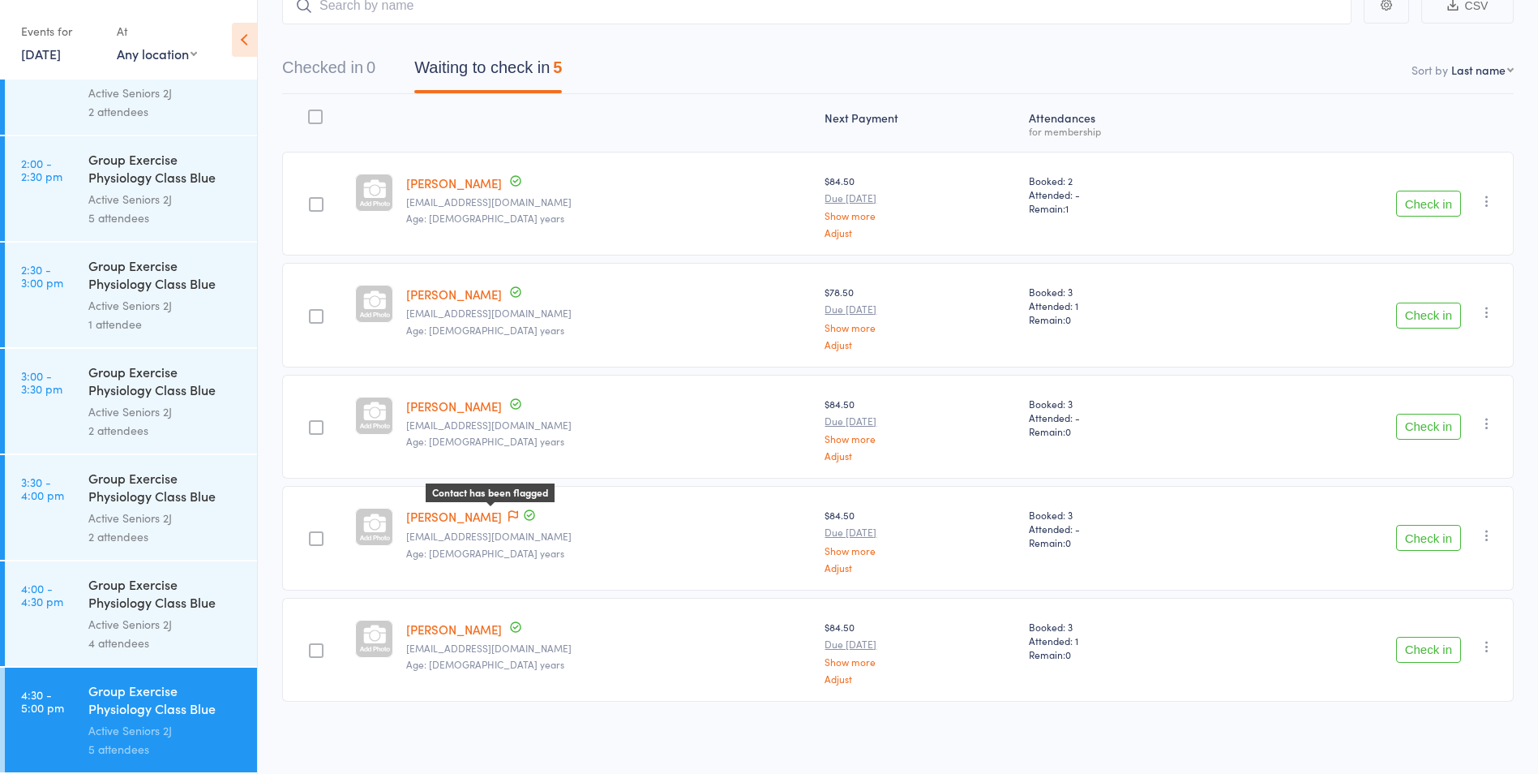
click at [508, 511] on icon at bounding box center [513, 515] width 10 height 11
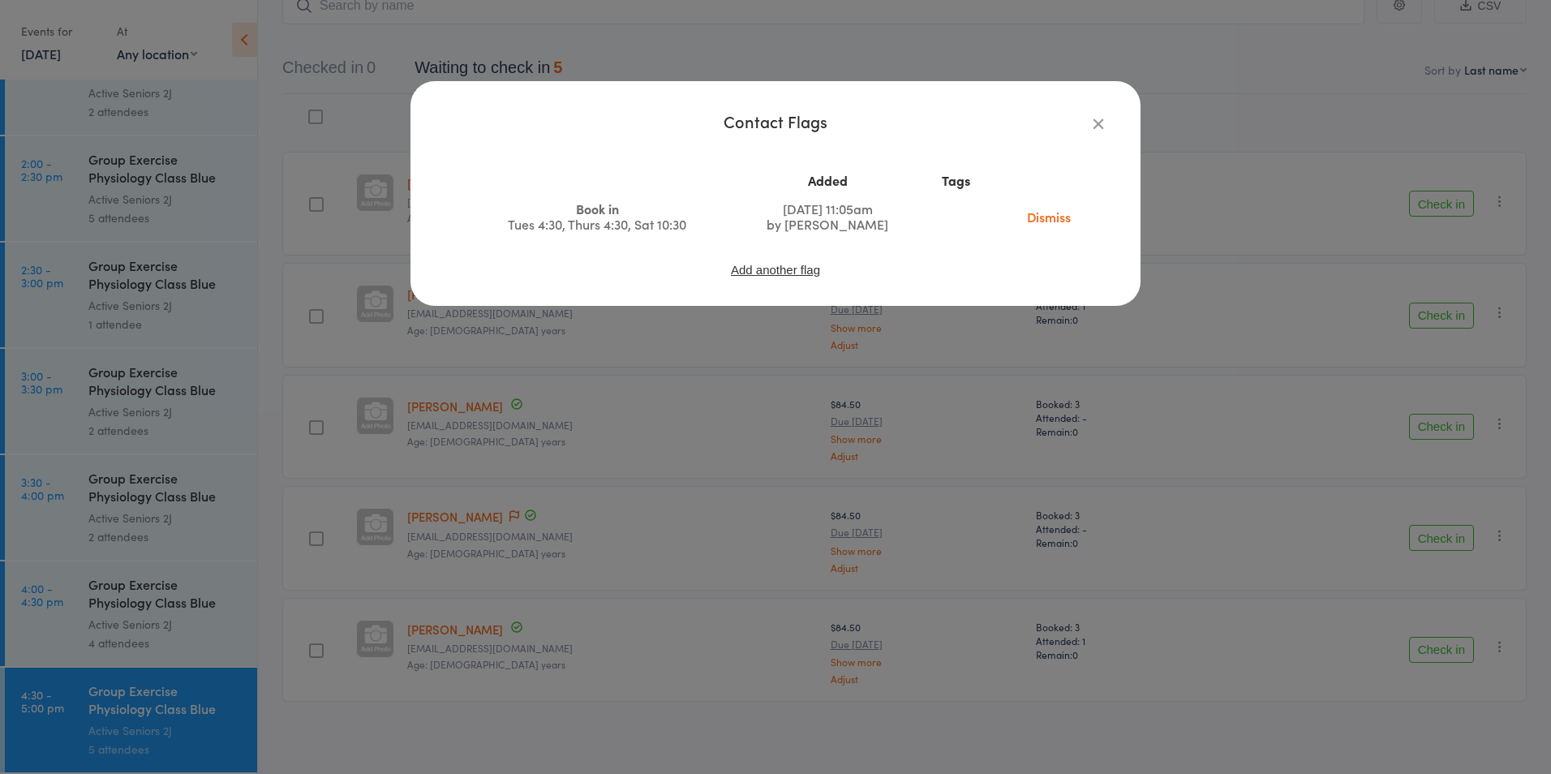
click at [710, 650] on div "Contact Flags Added Tags Book in Tues 4:30, Thurs 4:30, Sat 10:30 Jan 11, 2025 …" at bounding box center [775, 387] width 1551 height 774
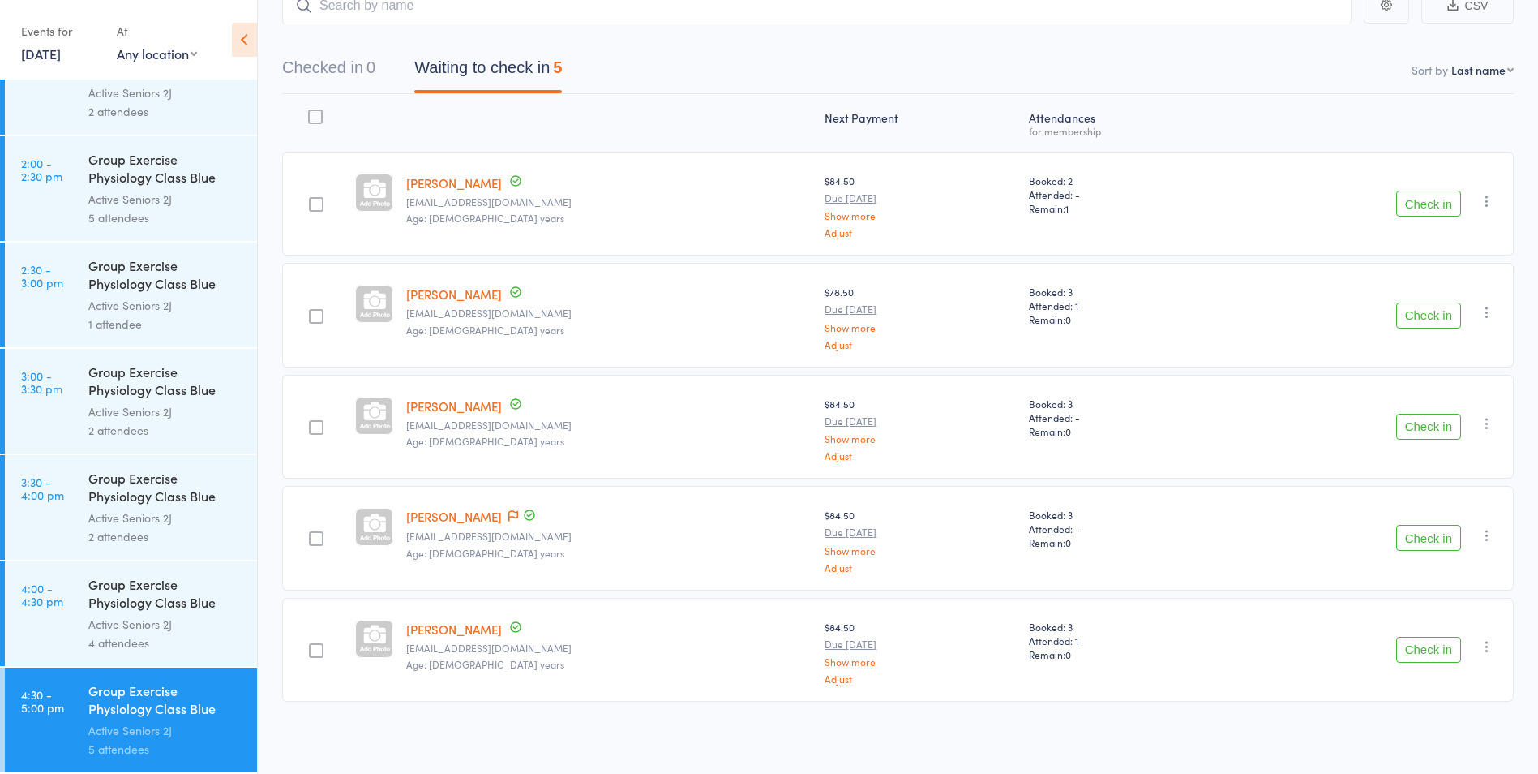
click at [162, 605] on div "Group Exercise Physiology Class Blue Room" at bounding box center [165, 595] width 155 height 40
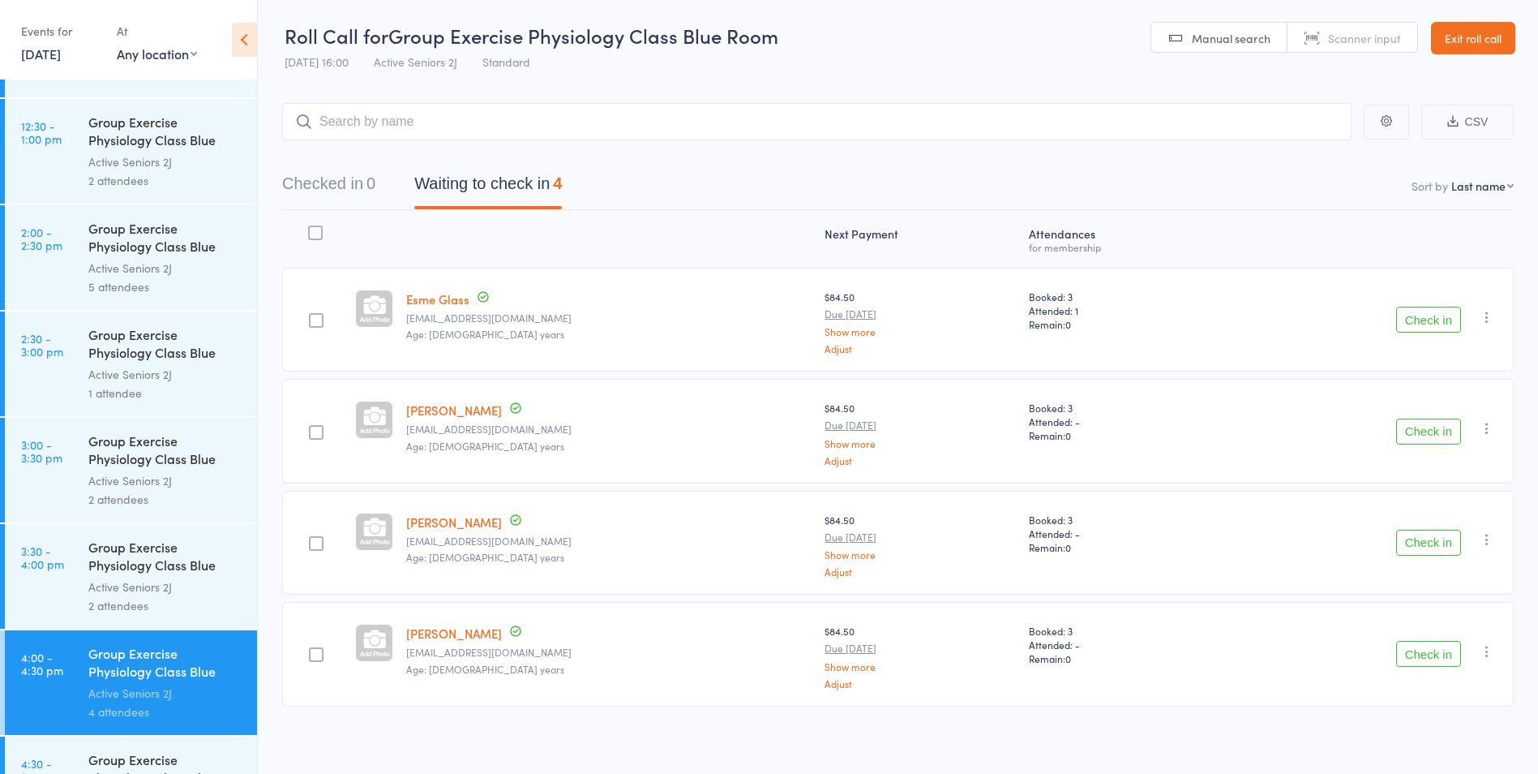
scroll to position [1855, 0]
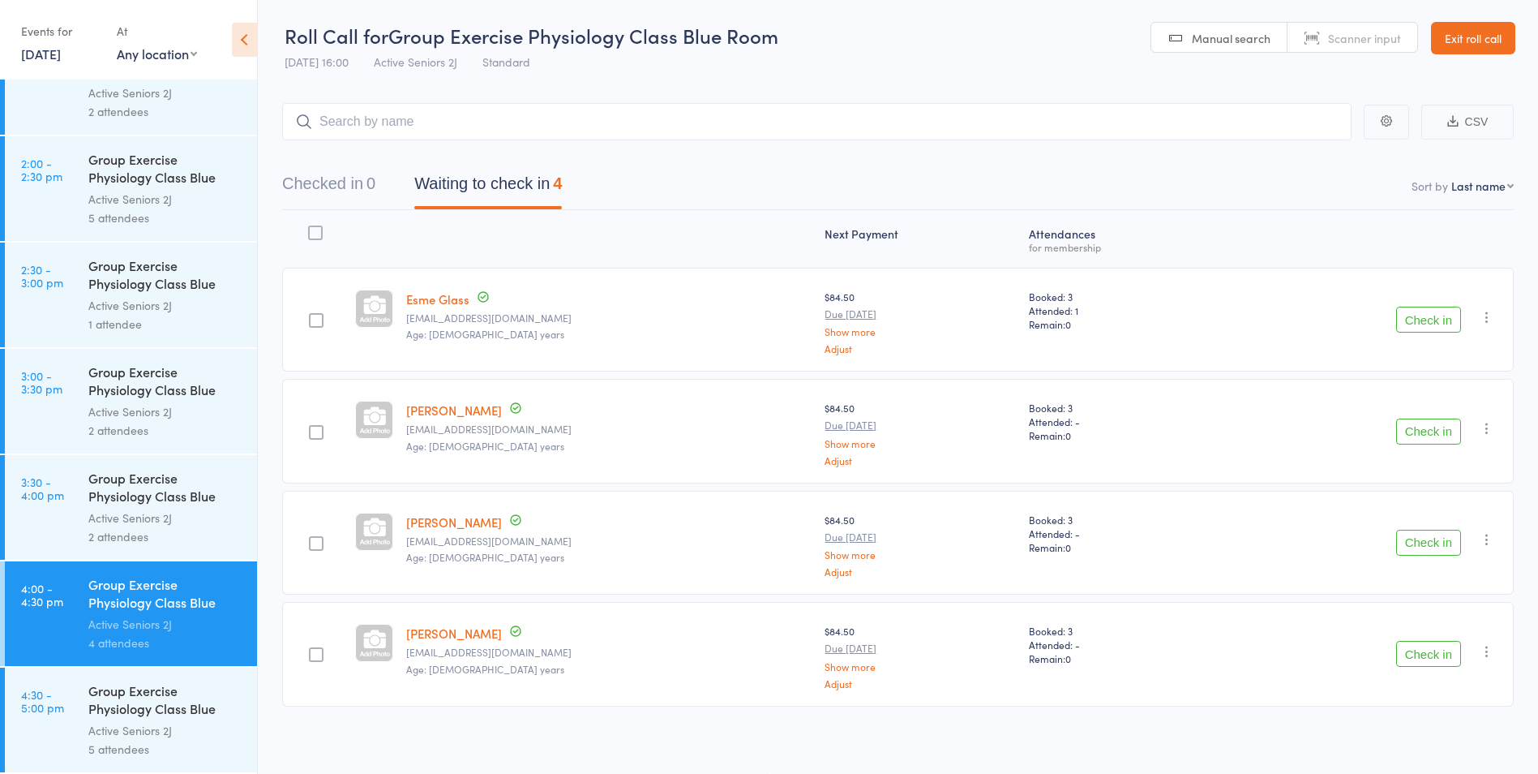
click at [158, 535] on div "2 attendees" at bounding box center [165, 536] width 155 height 19
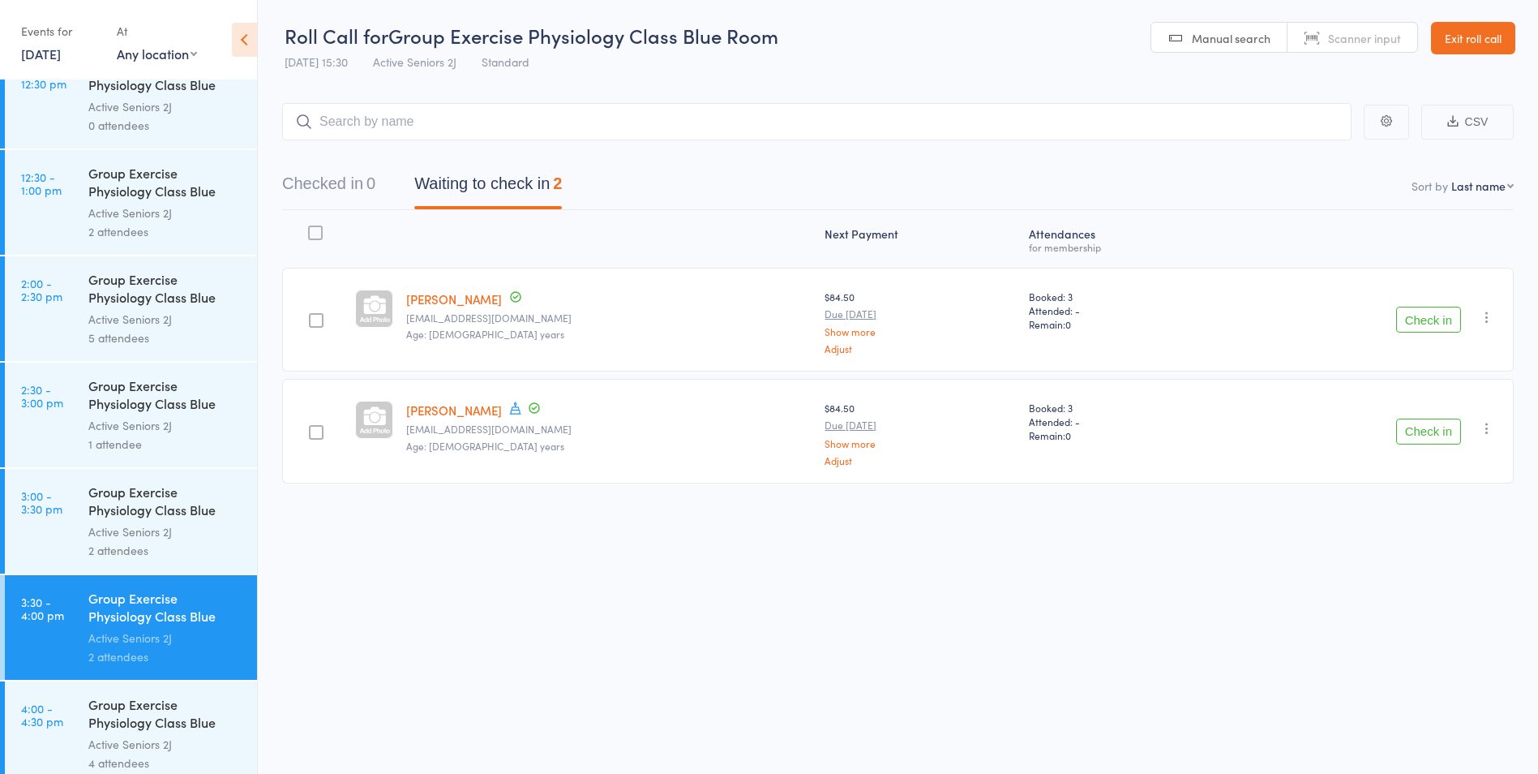
scroll to position [1855, 0]
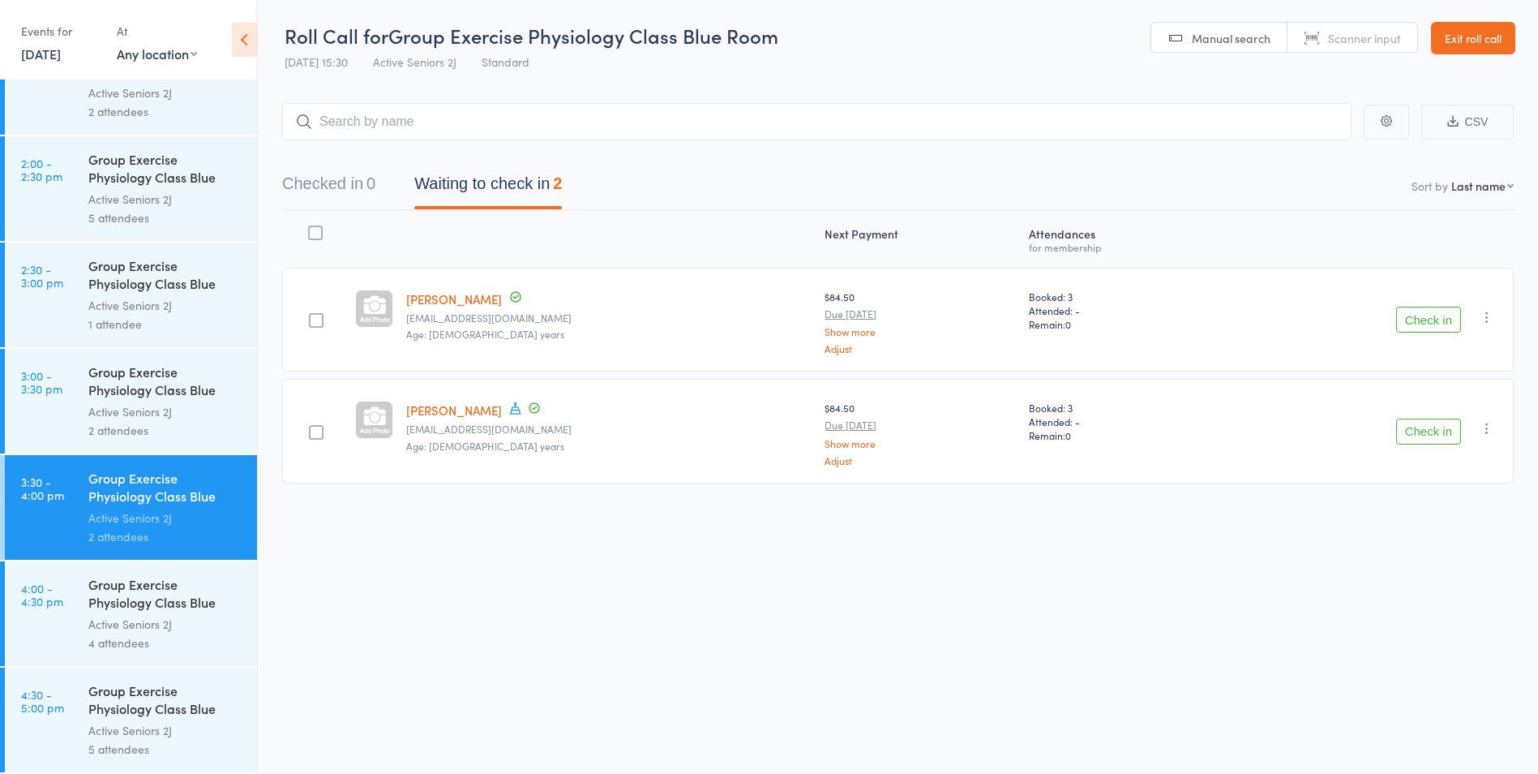
click at [145, 384] on div "Group Exercise Physiology Class Blue Room" at bounding box center [165, 382] width 155 height 40
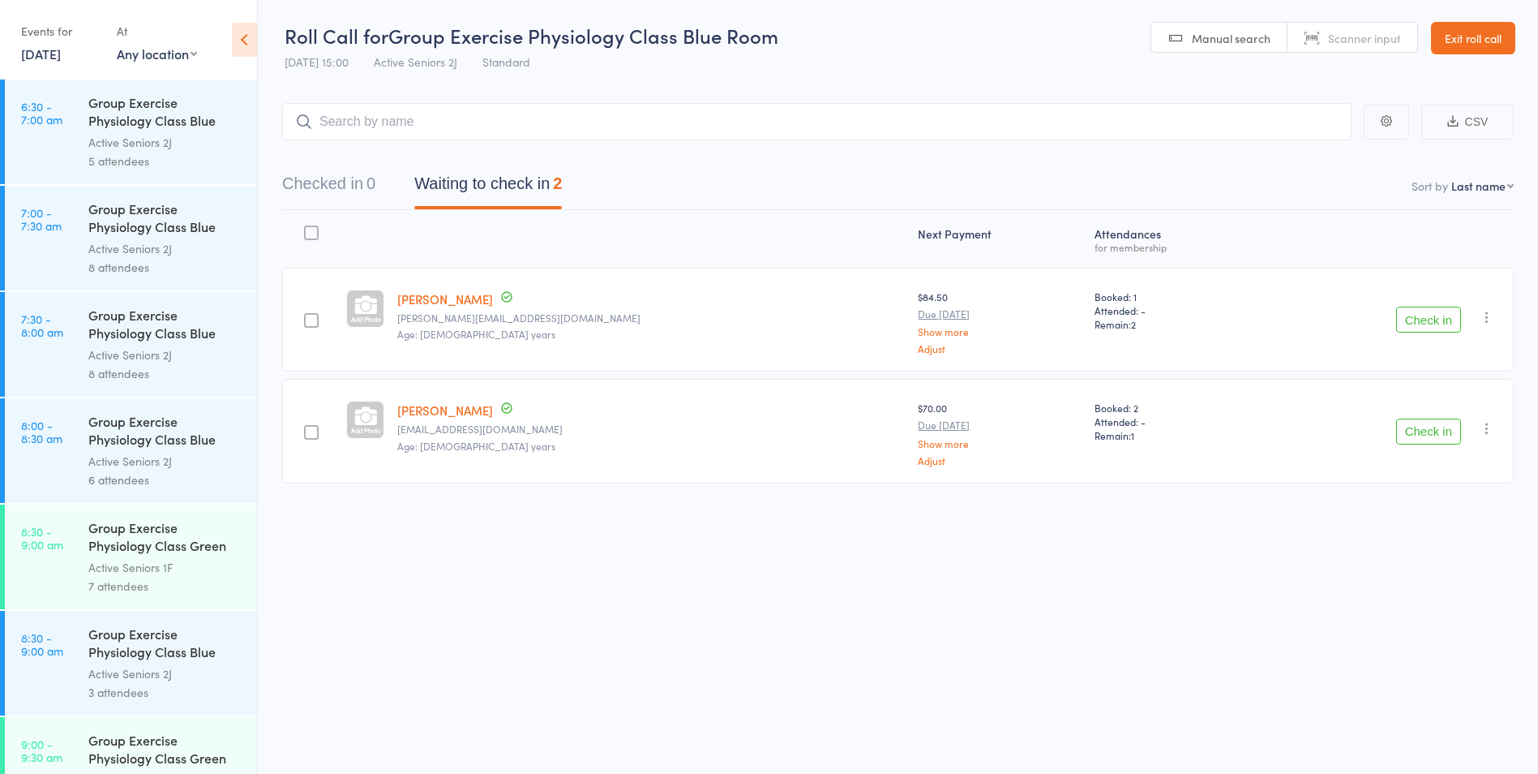
click at [1479, 32] on link "Exit roll call" at bounding box center [1473, 38] width 84 height 32
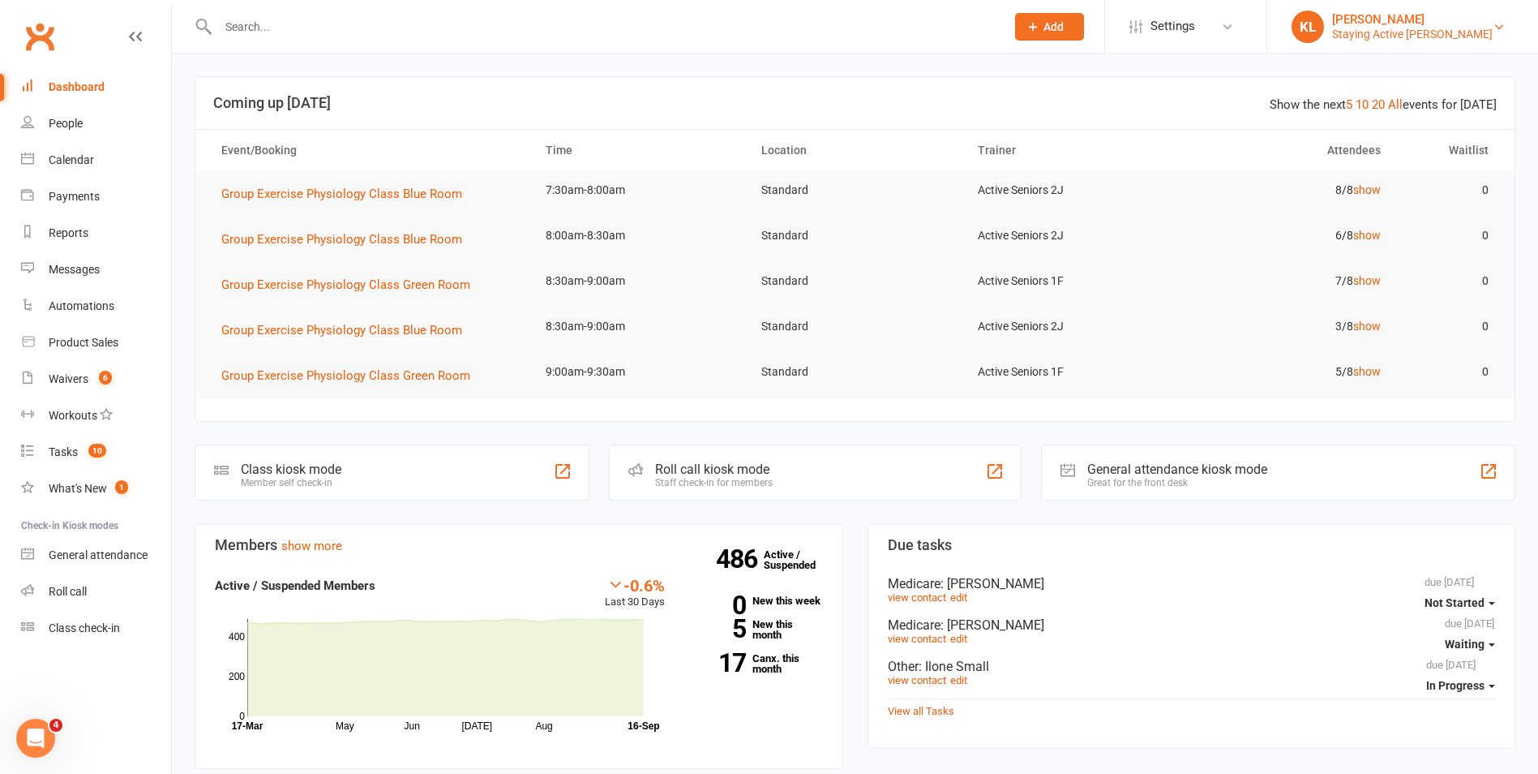
drag, startPoint x: 0, startPoint y: 0, endPoint x: 1476, endPoint y: 32, distance: 1476.2
click at [1478, 32] on link "KL [PERSON_NAME] Staying Active [PERSON_NAME]" at bounding box center [1403, 27] width 222 height 32
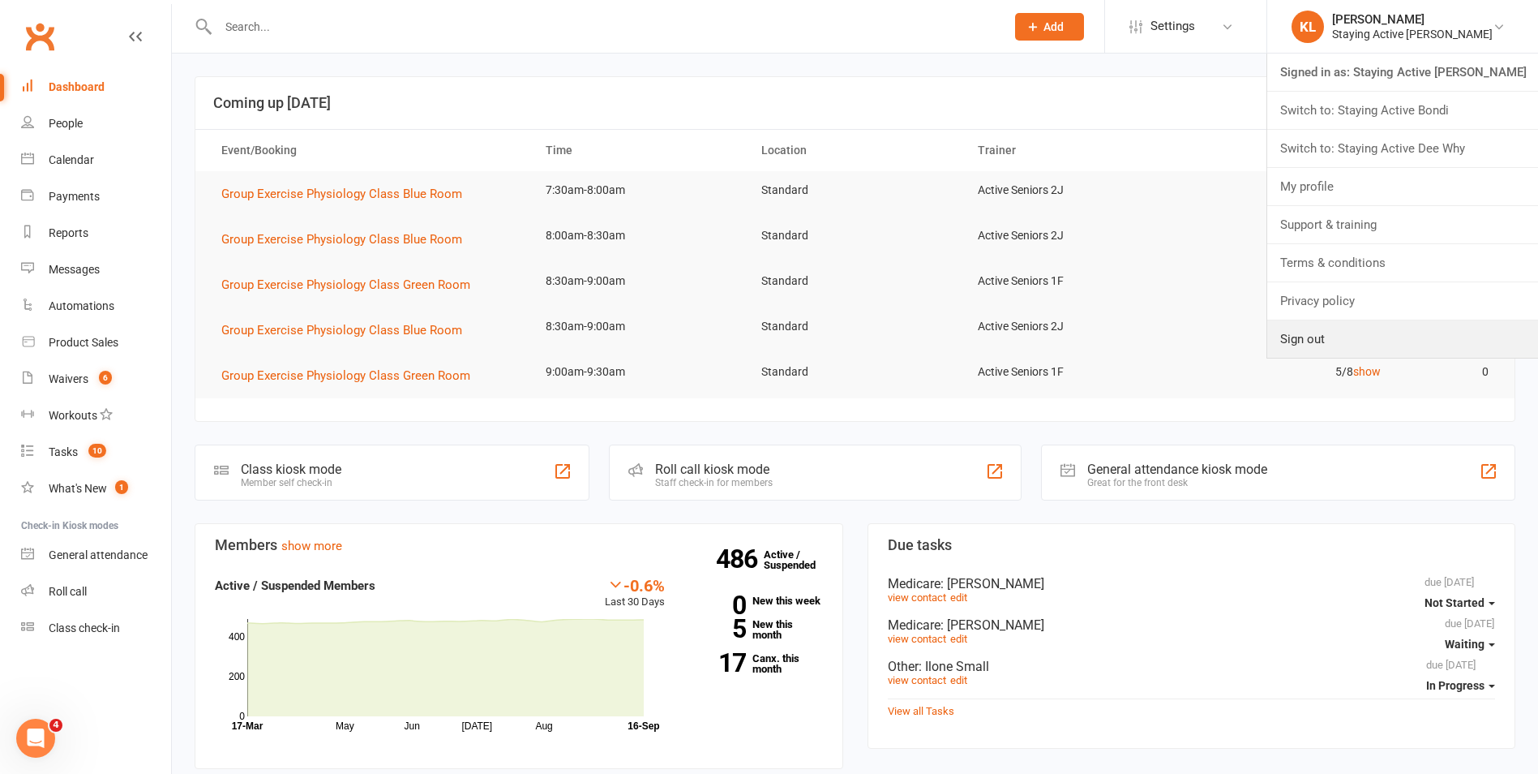
click at [1384, 332] on link "Sign out" at bounding box center [1402, 338] width 271 height 37
